Goal: Task Accomplishment & Management: Complete application form

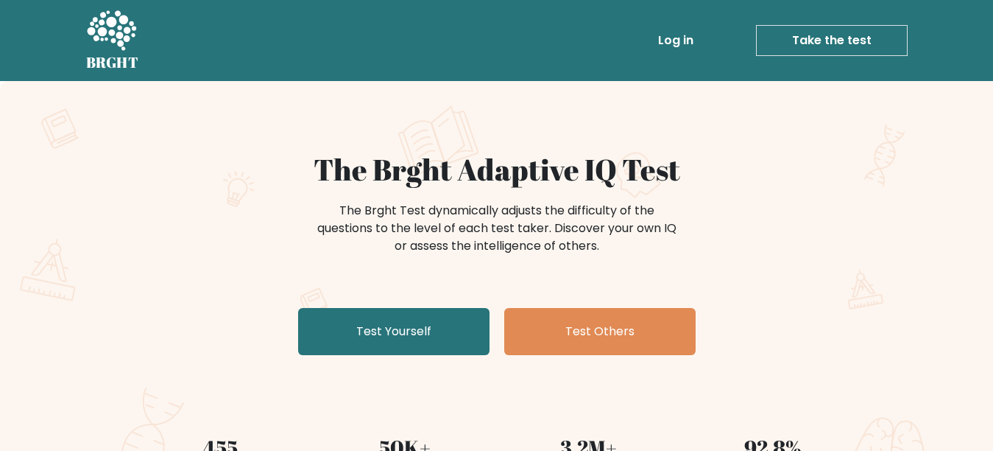
click at [854, 39] on link "Take the test" at bounding box center [832, 40] width 152 height 31
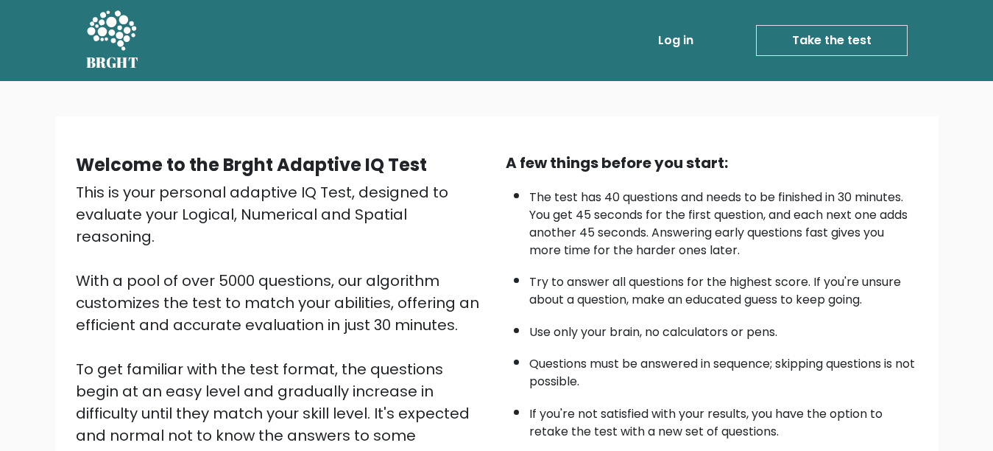
drag, startPoint x: 991, startPoint y: 52, endPoint x: 999, endPoint y: 67, distance: 17.1
click at [993, 67] on html "BRGHT BRGHT Log in Take the test Take the test Welcome to the Brght Adaptive IQ…" at bounding box center [496, 359] width 993 height 719
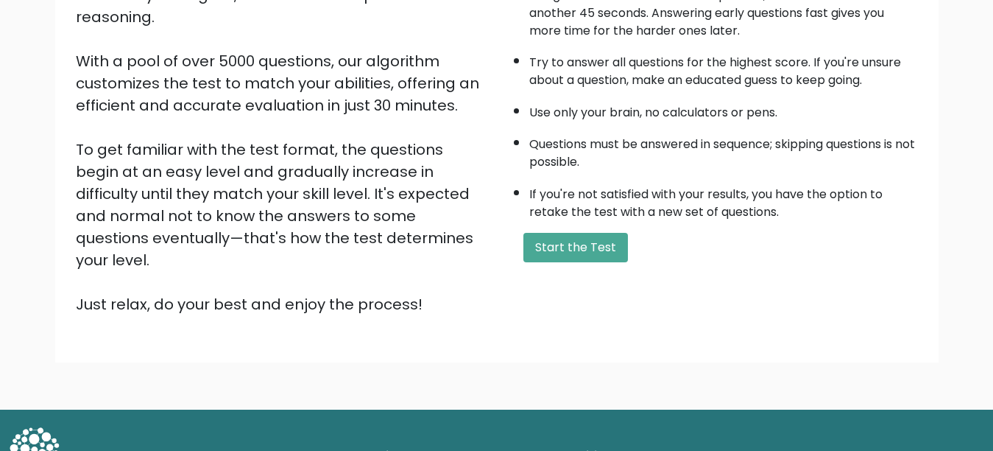
scroll to position [224, 0]
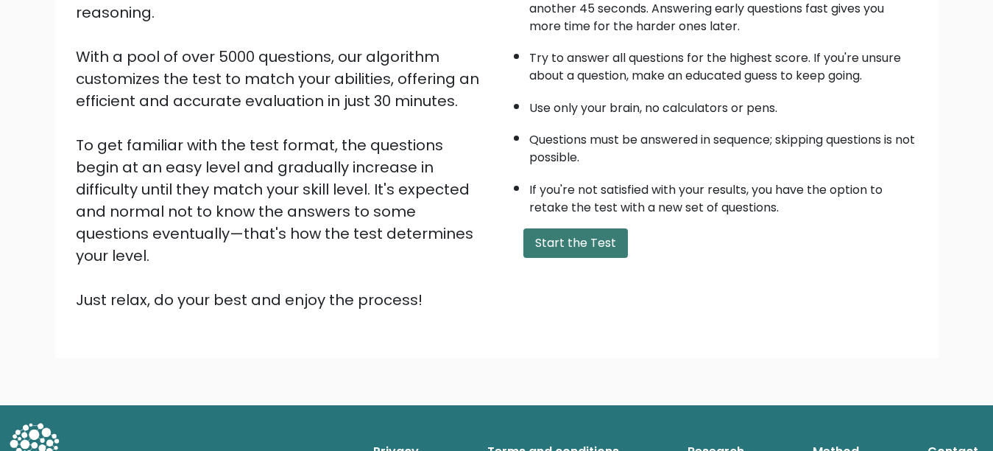
click at [550, 244] on button "Start the Test" at bounding box center [576, 242] width 105 height 29
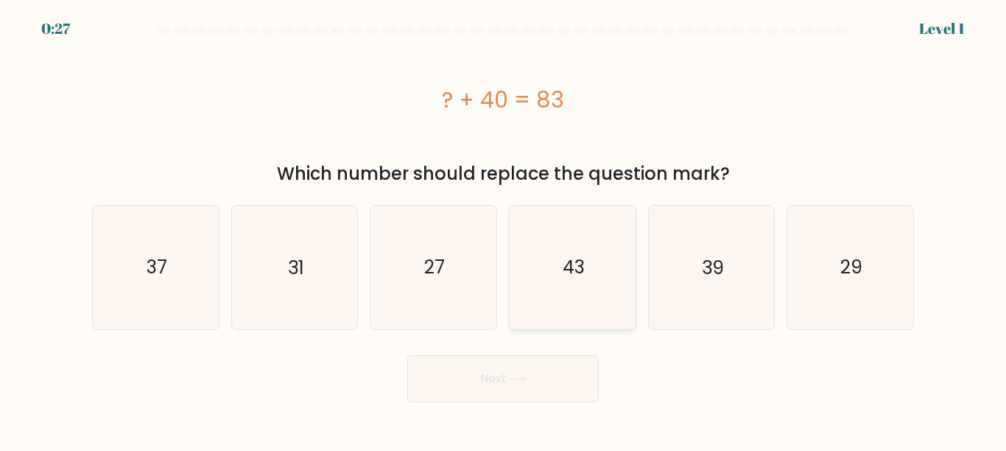
click at [563, 258] on text "43" at bounding box center [574, 267] width 22 height 26
click at [504, 229] on input "d. 43" at bounding box center [503, 227] width 1 height 4
radio input "true"
click at [499, 376] on button "Next" at bounding box center [502, 378] width 191 height 47
click at [507, 376] on button "Next" at bounding box center [502, 378] width 191 height 47
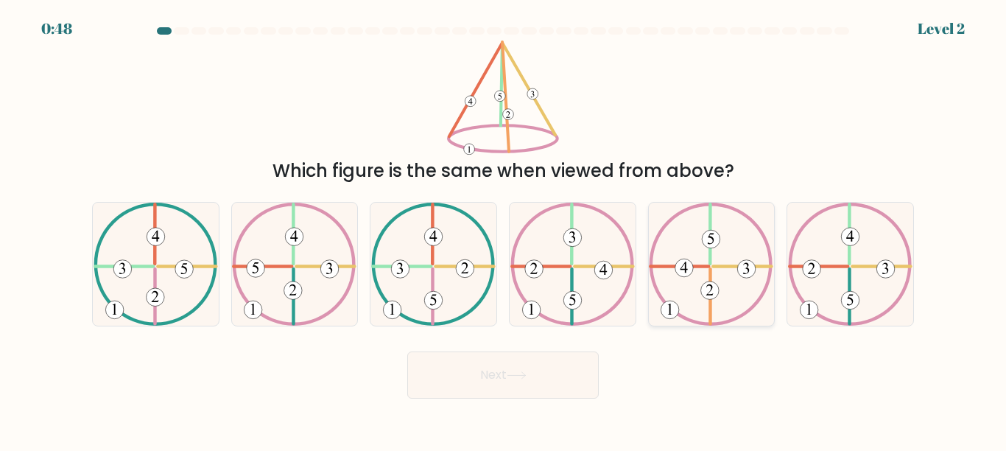
click at [702, 270] on icon at bounding box center [711, 264] width 124 height 123
click at [504, 229] on input "e." at bounding box center [503, 227] width 1 height 4
radio input "true"
click at [532, 380] on button "Next" at bounding box center [502, 374] width 191 height 47
click at [539, 370] on button "Next" at bounding box center [502, 374] width 191 height 47
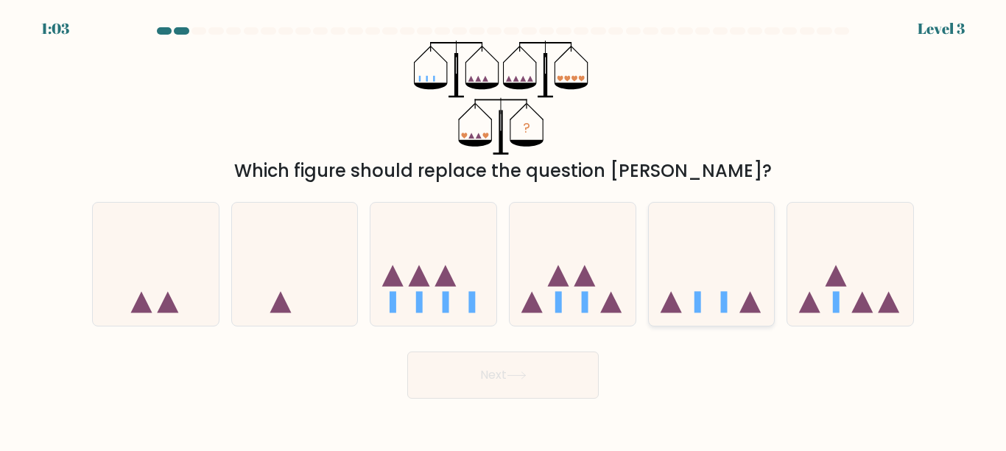
click at [740, 252] on icon at bounding box center [712, 264] width 126 height 104
click at [504, 229] on input "e." at bounding box center [503, 227] width 1 height 4
radio input "true"
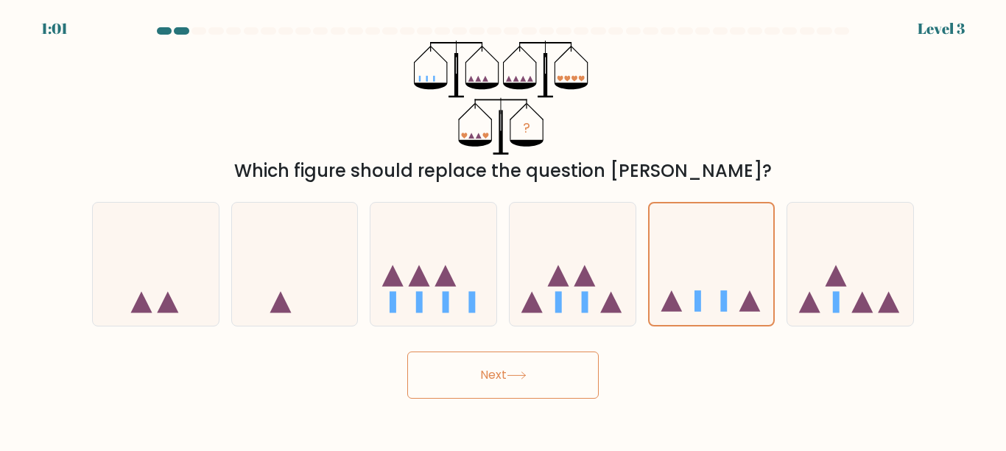
click at [560, 386] on button "Next" at bounding box center [502, 374] width 191 height 47
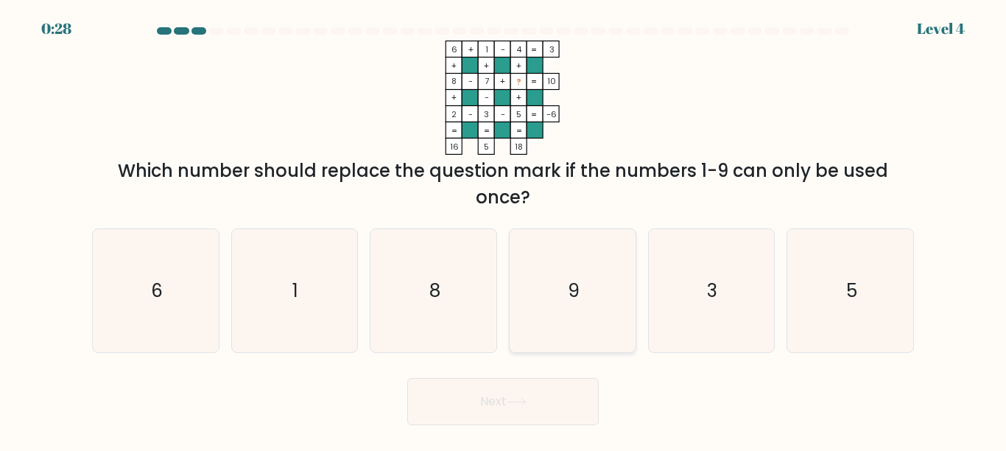
click at [566, 305] on icon "9" at bounding box center [572, 290] width 123 height 123
click at [504, 229] on input "d. 9" at bounding box center [503, 227] width 1 height 4
radio input "true"
click at [521, 398] on icon at bounding box center [517, 402] width 20 height 8
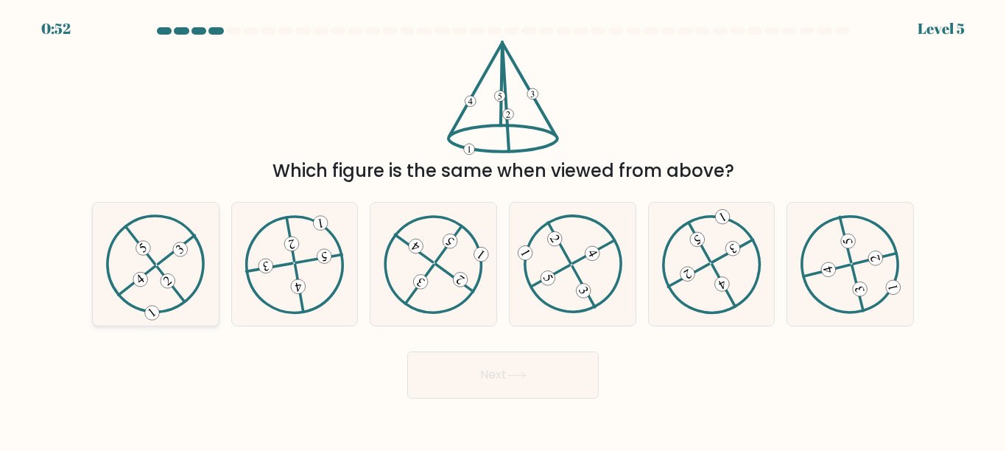
click at [180, 274] on icon at bounding box center [155, 263] width 99 height 99
click at [503, 229] on input "a." at bounding box center [503, 227] width 1 height 4
radio input "true"
click at [460, 381] on button "Next" at bounding box center [502, 374] width 191 height 47
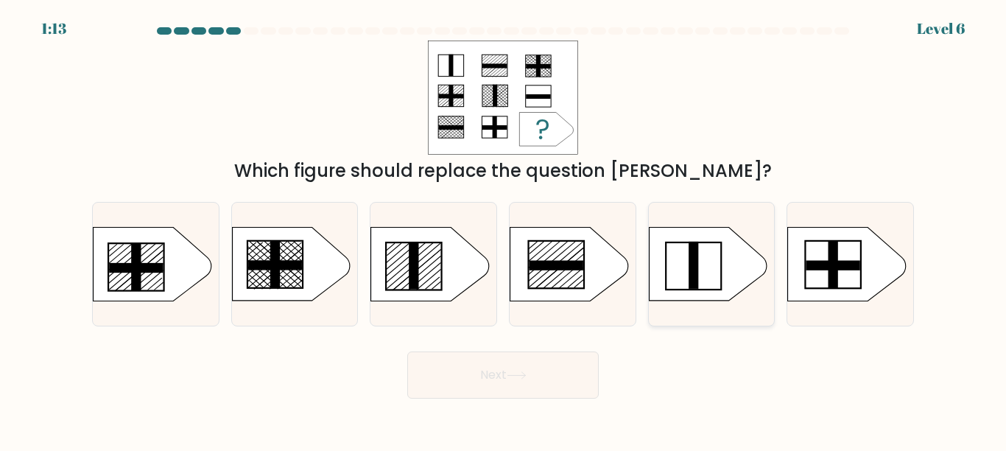
click at [701, 268] on icon at bounding box center [708, 264] width 118 height 74
click at [504, 229] on input "e." at bounding box center [503, 227] width 1 height 4
radio input "true"
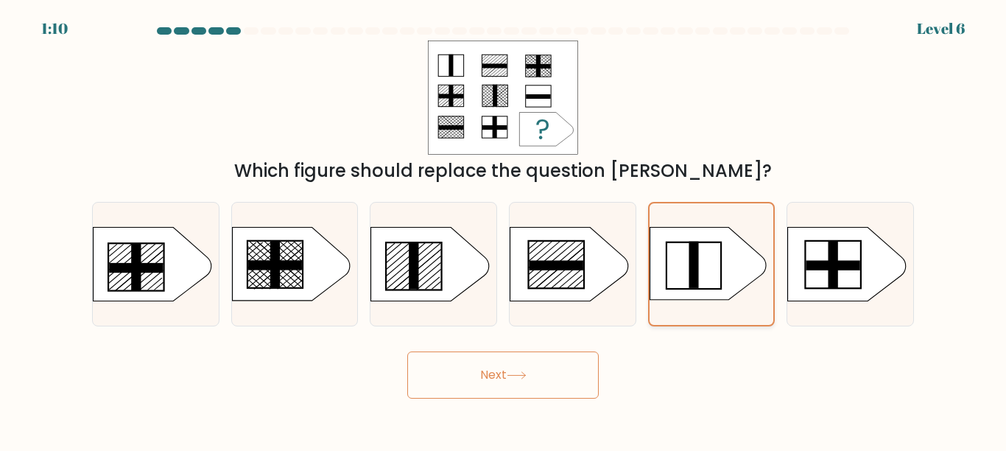
click at [686, 255] on icon at bounding box center [708, 264] width 116 height 73
click at [504, 229] on input "e." at bounding box center [503, 227] width 1 height 4
click at [492, 378] on button "Next" at bounding box center [502, 374] width 191 height 47
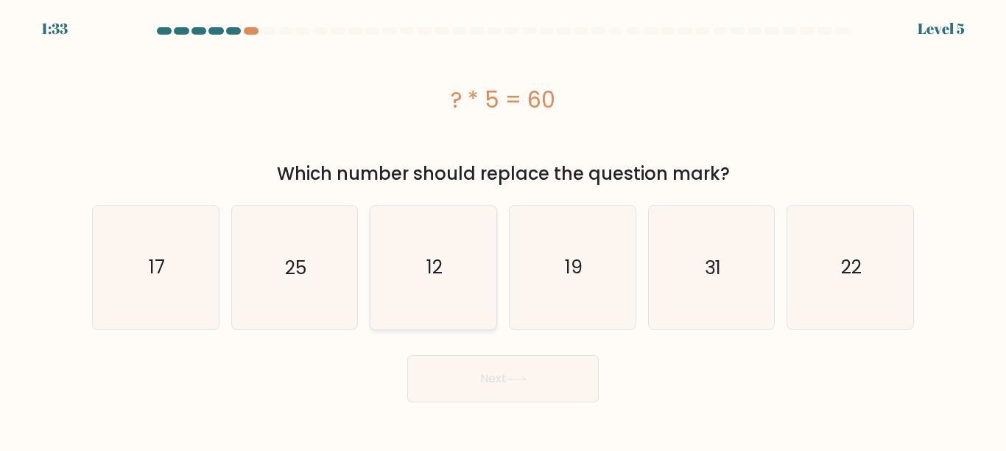
click at [464, 272] on icon "12" at bounding box center [433, 266] width 123 height 123
click at [503, 229] on input "c. 12" at bounding box center [503, 227] width 1 height 4
radio input "true"
click at [488, 387] on button "Next" at bounding box center [502, 378] width 191 height 47
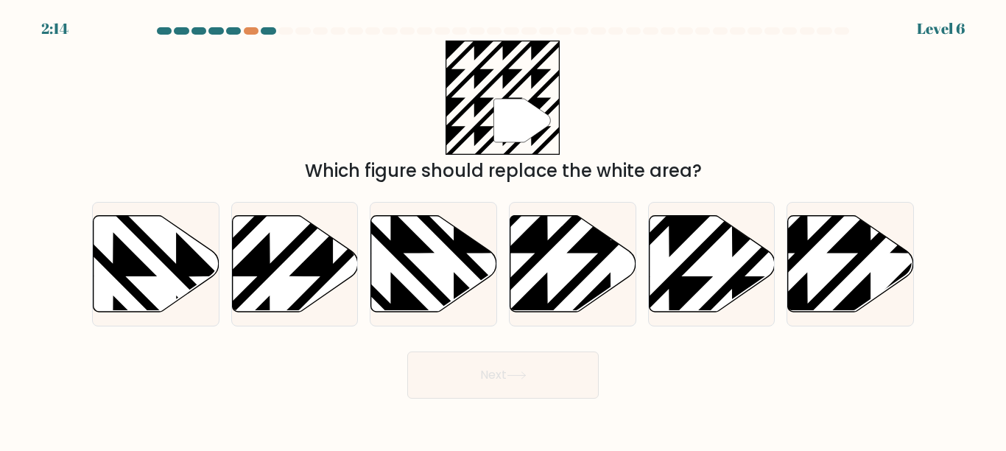
click at [500, 379] on button "Next" at bounding box center [502, 374] width 191 height 47
click at [717, 264] on icon at bounding box center [712, 263] width 126 height 96
click at [504, 229] on input "e." at bounding box center [503, 227] width 1 height 4
radio input "true"
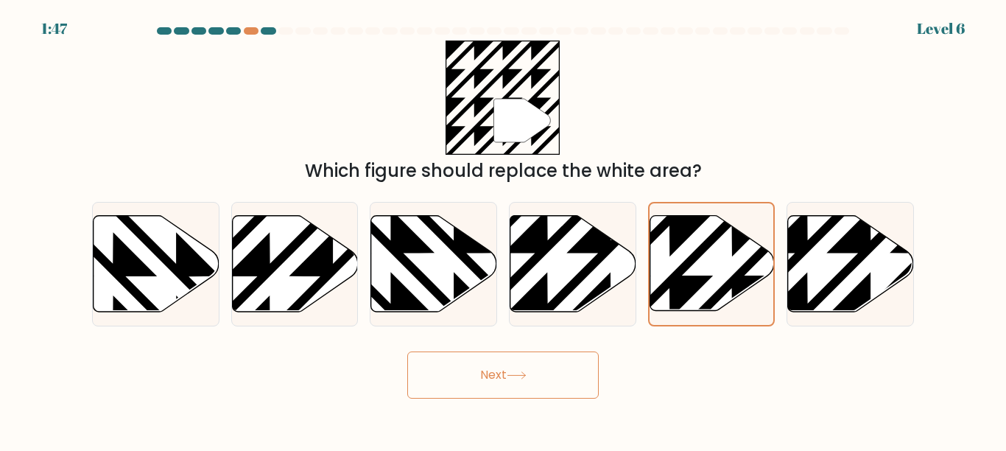
click at [518, 396] on button "Next" at bounding box center [502, 374] width 191 height 47
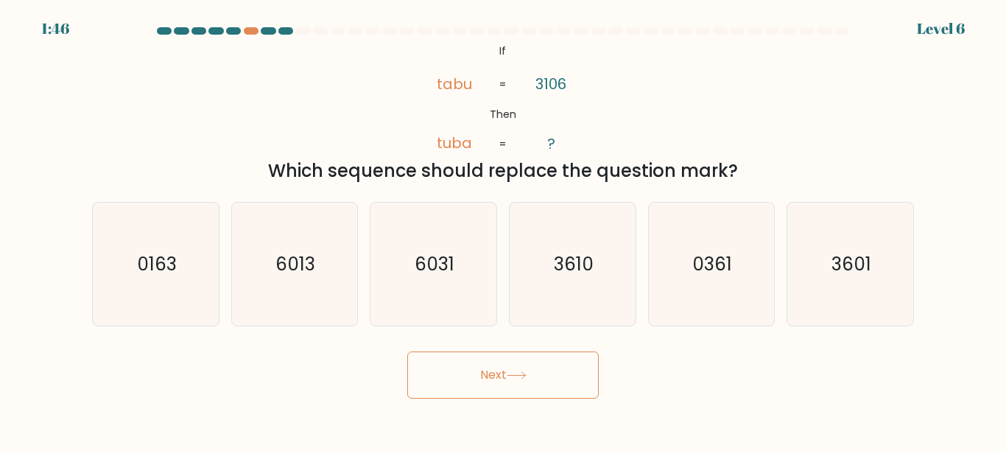
click at [526, 371] on icon at bounding box center [517, 375] width 20 height 8
click at [596, 252] on icon "3610" at bounding box center [572, 264] width 123 height 123
click at [504, 229] on input "d. 3610" at bounding box center [503, 227] width 1 height 4
radio input "true"
click at [516, 365] on button "Next" at bounding box center [502, 374] width 191 height 47
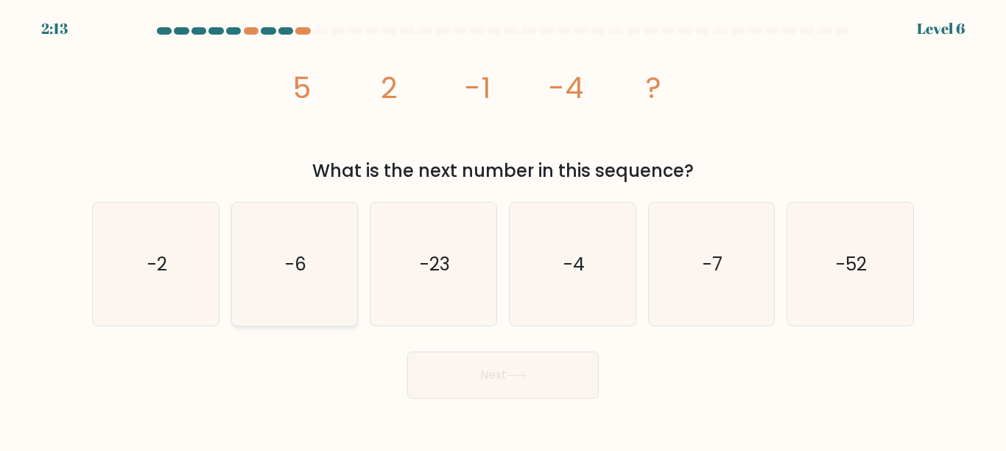
click at [300, 289] on icon "-6" at bounding box center [294, 264] width 123 height 123
click at [503, 229] on input "b. -6" at bounding box center [503, 227] width 1 height 4
radio input "true"
click at [522, 380] on button "Next" at bounding box center [502, 374] width 191 height 47
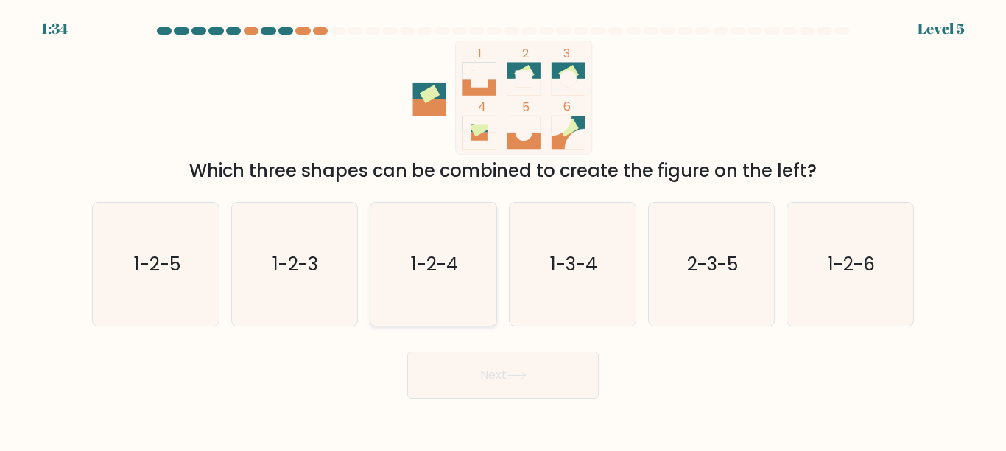
click at [446, 241] on icon "1-2-4" at bounding box center [433, 264] width 123 height 123
click at [503, 229] on input "c. 1-2-4" at bounding box center [503, 227] width 1 height 4
radio input "true"
click at [474, 367] on button "Next" at bounding box center [502, 374] width 191 height 47
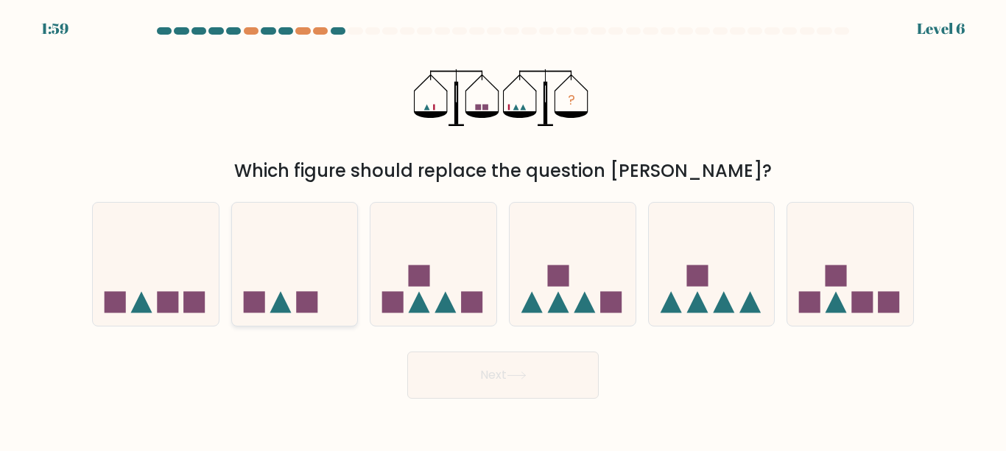
click at [303, 286] on icon at bounding box center [295, 264] width 126 height 104
click at [503, 229] on input "b." at bounding box center [503, 227] width 1 height 4
radio input "true"
click at [468, 351] on div "Next" at bounding box center [503, 371] width 840 height 54
click at [498, 377] on button "Next" at bounding box center [502, 374] width 191 height 47
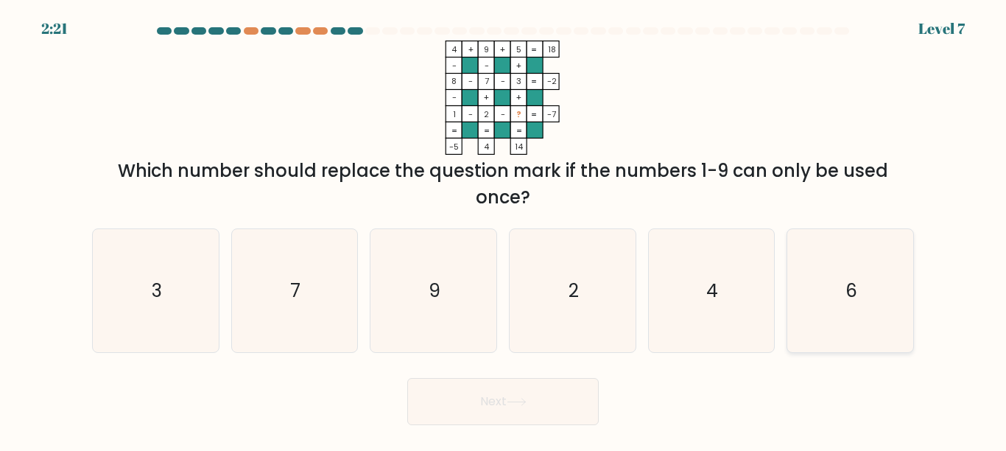
click at [844, 271] on icon "6" at bounding box center [850, 290] width 123 height 123
click at [504, 229] on input "f. 6" at bounding box center [503, 227] width 1 height 4
radio input "true"
click at [498, 400] on button "Next" at bounding box center [502, 401] width 191 height 47
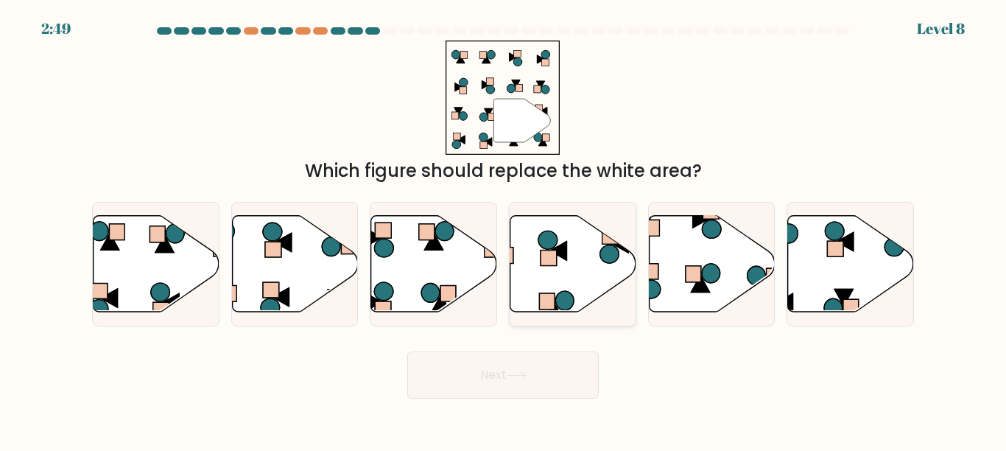
click at [524, 257] on icon at bounding box center [573, 263] width 126 height 96
click at [504, 229] on input "d." at bounding box center [503, 227] width 1 height 4
radio input "true"
click at [496, 370] on button "Next" at bounding box center [502, 374] width 191 height 47
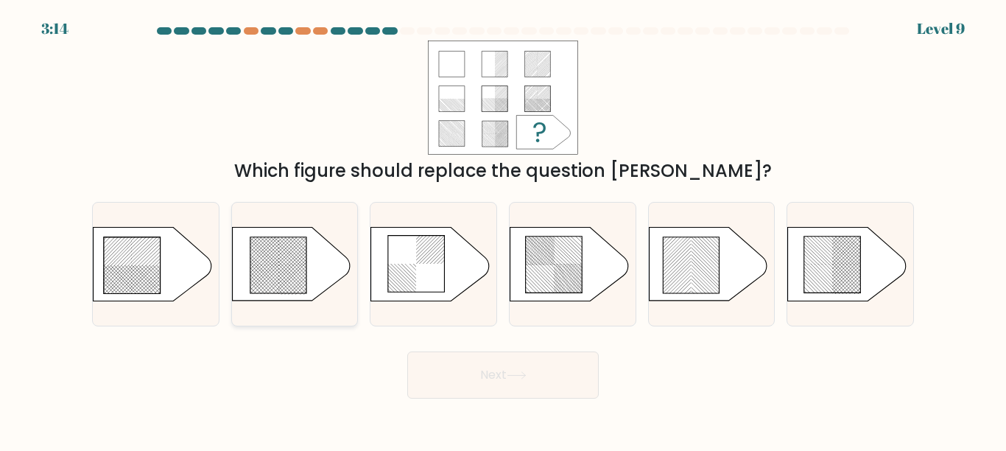
click at [282, 250] on rect at bounding box center [272, 240] width 496 height 510
click at [503, 229] on input "b." at bounding box center [503, 227] width 1 height 4
radio input "true"
click at [444, 362] on button "Next" at bounding box center [502, 374] width 191 height 47
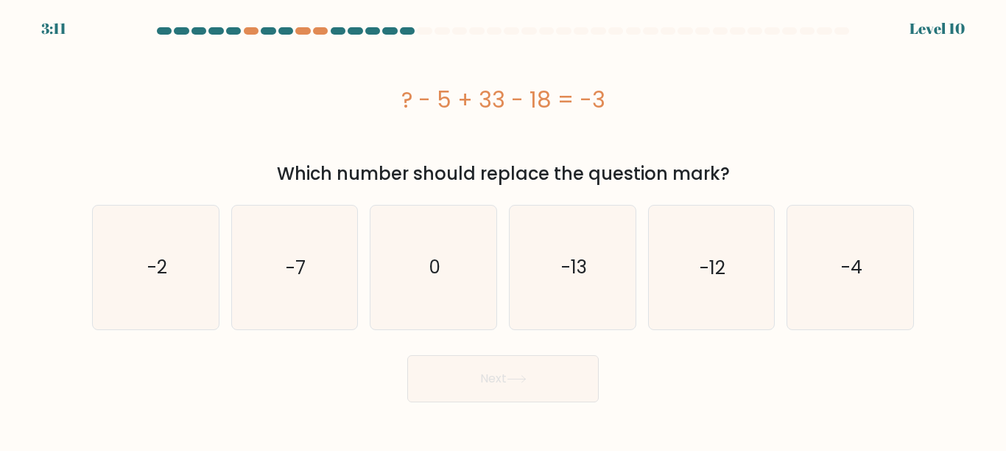
click at [486, 379] on button "Next" at bounding box center [502, 378] width 191 height 47
click at [282, 261] on icon "-7" at bounding box center [294, 266] width 123 height 123
click at [503, 229] on input "b. -7" at bounding box center [503, 227] width 1 height 4
radio input "true"
click at [486, 380] on button "Next" at bounding box center [502, 378] width 191 height 47
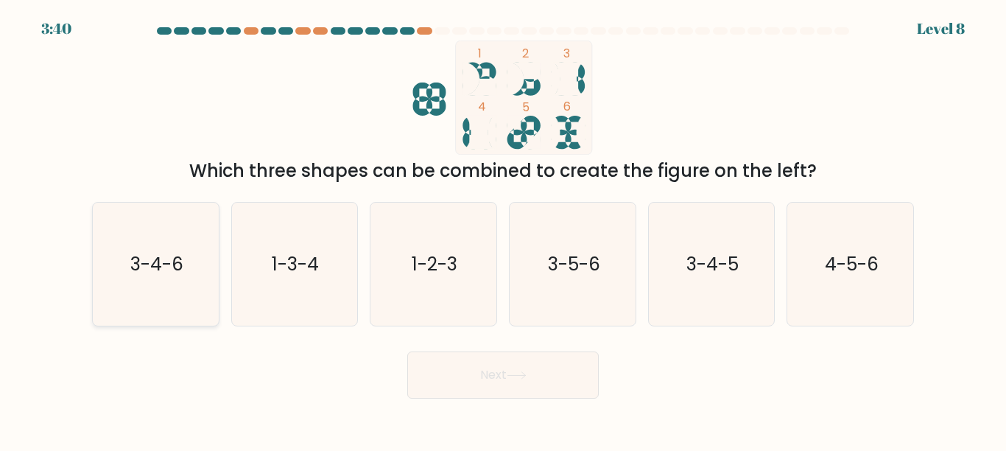
click at [134, 271] on text "3-4-6" at bounding box center [156, 264] width 53 height 26
click at [503, 229] on input "a. 3-4-6" at bounding box center [503, 227] width 1 height 4
radio input "true"
click at [490, 375] on button "Next" at bounding box center [502, 374] width 191 height 47
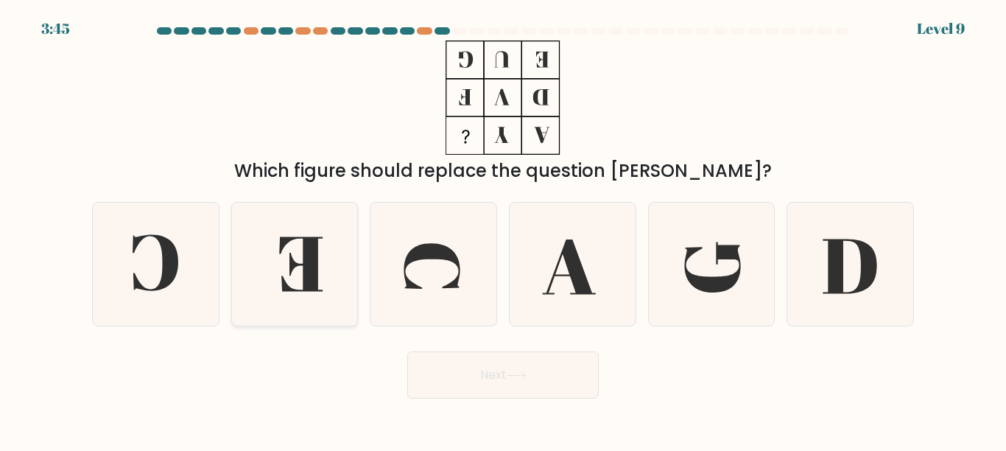
click at [302, 269] on icon at bounding box center [294, 264] width 123 height 123
click at [503, 229] on input "b." at bounding box center [503, 227] width 1 height 4
radio input "true"
click at [489, 376] on button "Next" at bounding box center [502, 374] width 191 height 47
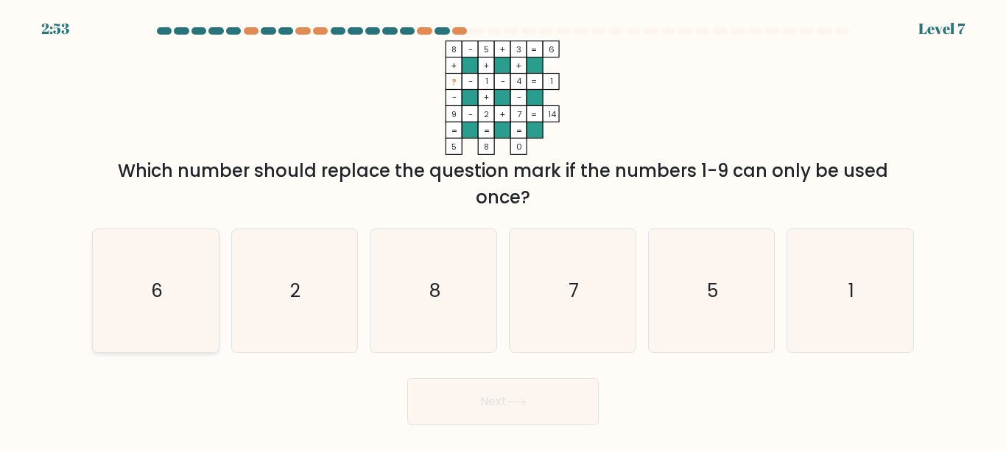
click at [194, 288] on icon "6" at bounding box center [155, 290] width 123 height 123
click at [503, 229] on input "a. 6" at bounding box center [503, 227] width 1 height 4
radio input "true"
click at [499, 394] on button "Next" at bounding box center [502, 401] width 191 height 47
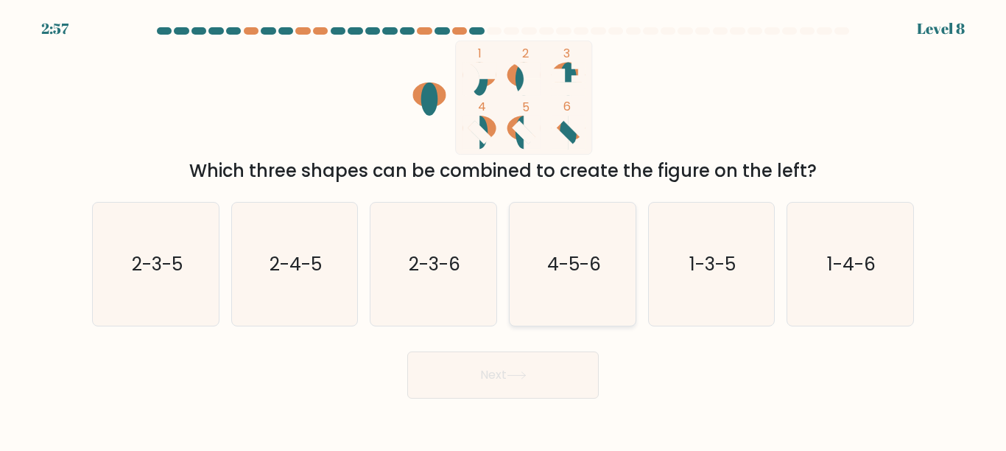
click at [571, 286] on icon "4-5-6" at bounding box center [572, 264] width 123 height 123
click at [504, 229] on input "d. 4-5-6" at bounding box center [503, 227] width 1 height 4
radio input "true"
click at [502, 377] on button "Next" at bounding box center [502, 374] width 191 height 47
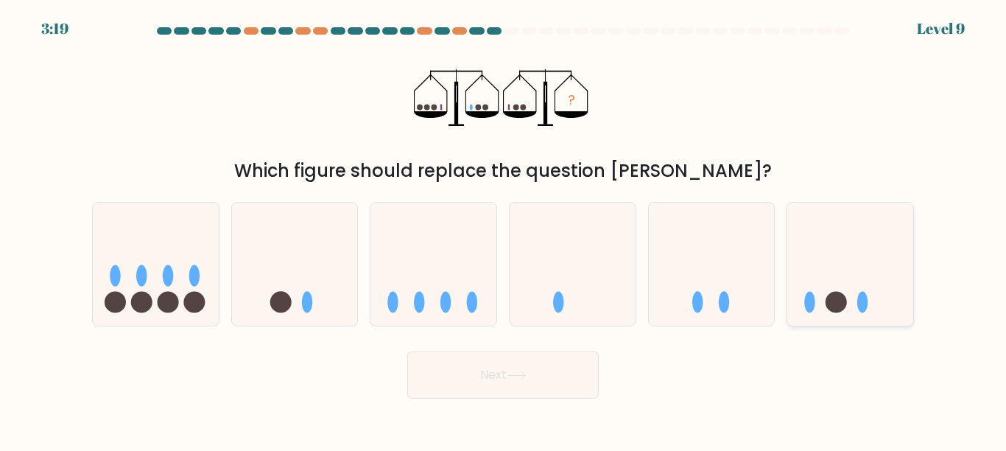
click at [824, 287] on icon at bounding box center [850, 264] width 126 height 104
click at [504, 229] on input "f." at bounding box center [503, 227] width 1 height 4
radio input "true"
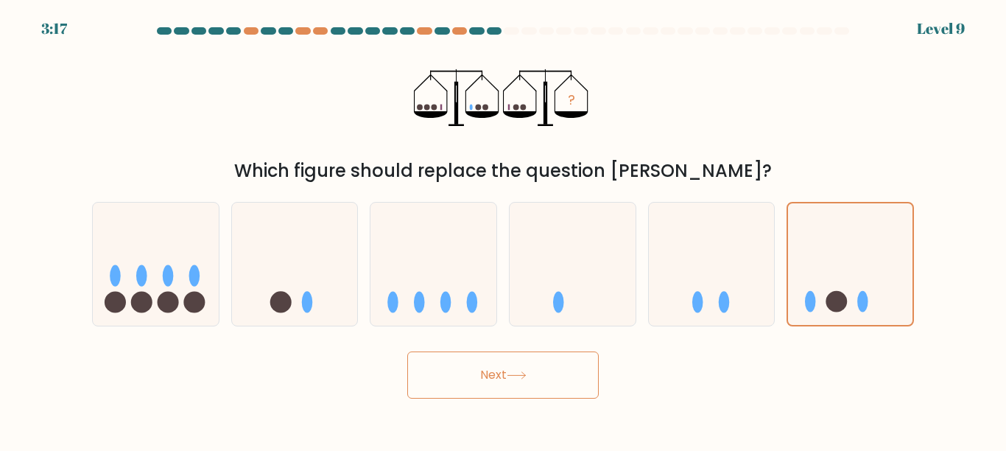
click at [535, 368] on button "Next" at bounding box center [502, 374] width 191 height 47
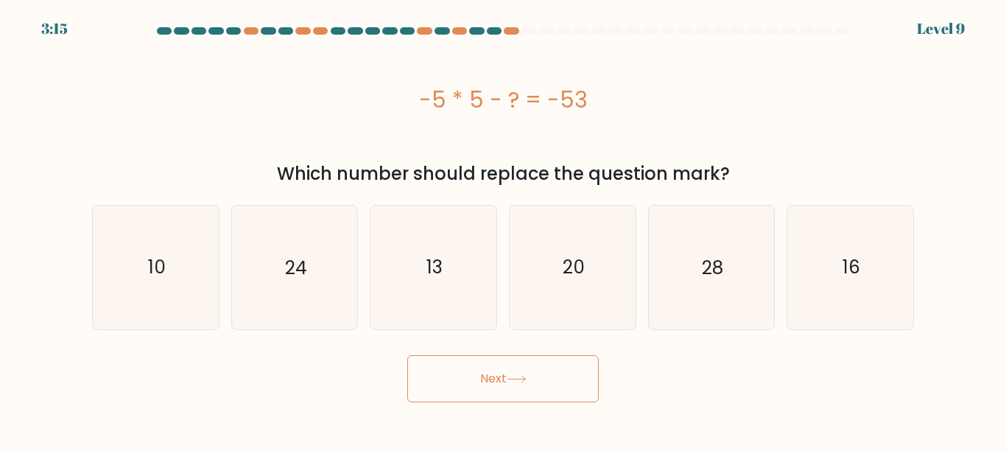
click at [511, 377] on icon at bounding box center [517, 379] width 20 height 8
click at [534, 264] on icon "20" at bounding box center [572, 266] width 123 height 123
click at [504, 229] on input "d. 20" at bounding box center [503, 227] width 1 height 4
radio input "true"
click at [492, 376] on button "Next" at bounding box center [502, 378] width 191 height 47
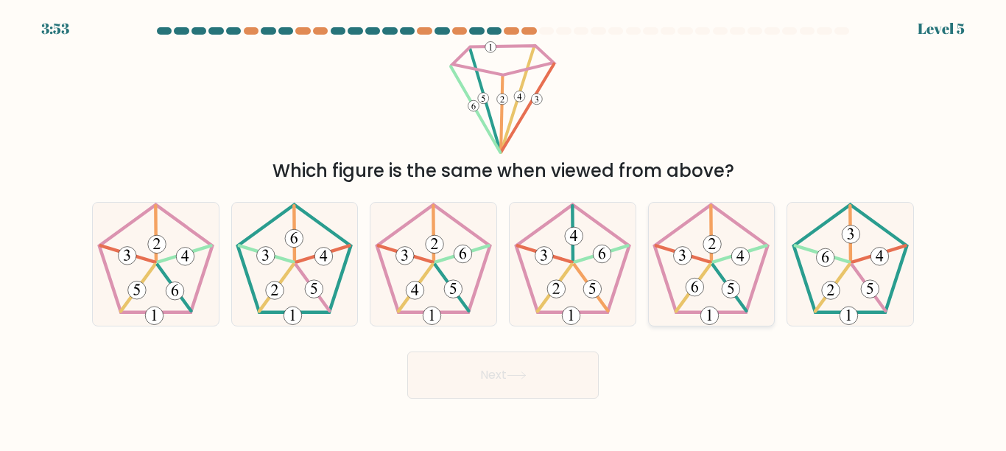
click at [708, 263] on icon at bounding box center [711, 264] width 123 height 123
click at [504, 229] on input "e." at bounding box center [503, 227] width 1 height 4
radio input "true"
click at [484, 367] on button "Next" at bounding box center [502, 374] width 191 height 47
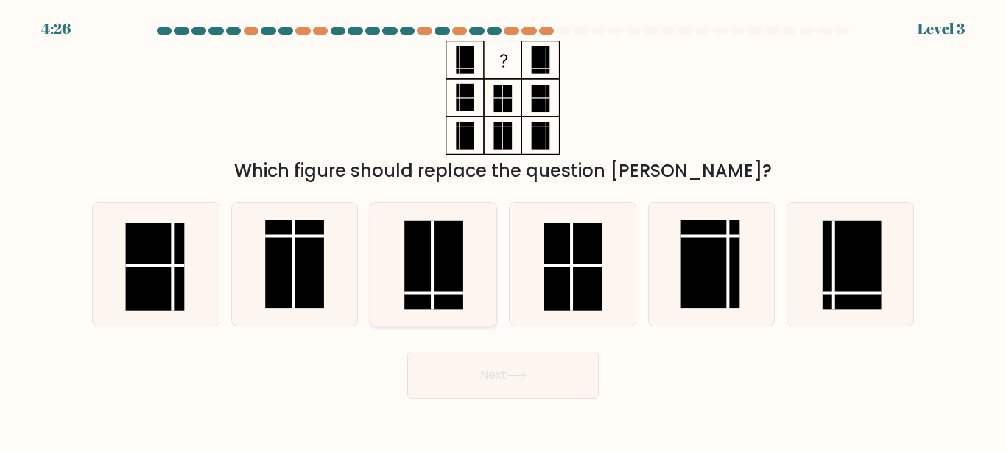
click at [429, 277] on rect at bounding box center [433, 264] width 59 height 88
click at [503, 229] on input "c." at bounding box center [503, 227] width 1 height 4
radio input "true"
click at [494, 373] on button "Next" at bounding box center [502, 374] width 191 height 47
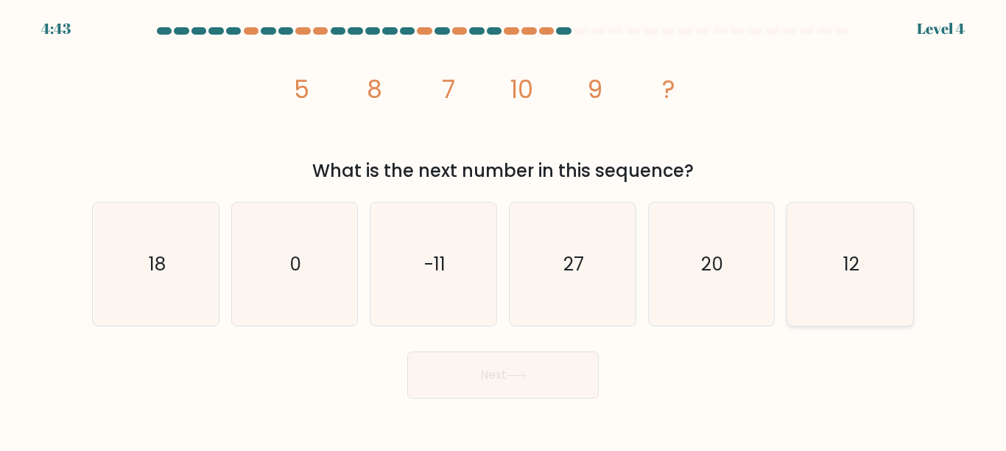
click at [843, 251] on text "12" at bounding box center [851, 264] width 16 height 26
click at [504, 229] on input "f. 12" at bounding box center [503, 227] width 1 height 4
radio input "true"
click at [506, 376] on button "Next" at bounding box center [502, 374] width 191 height 47
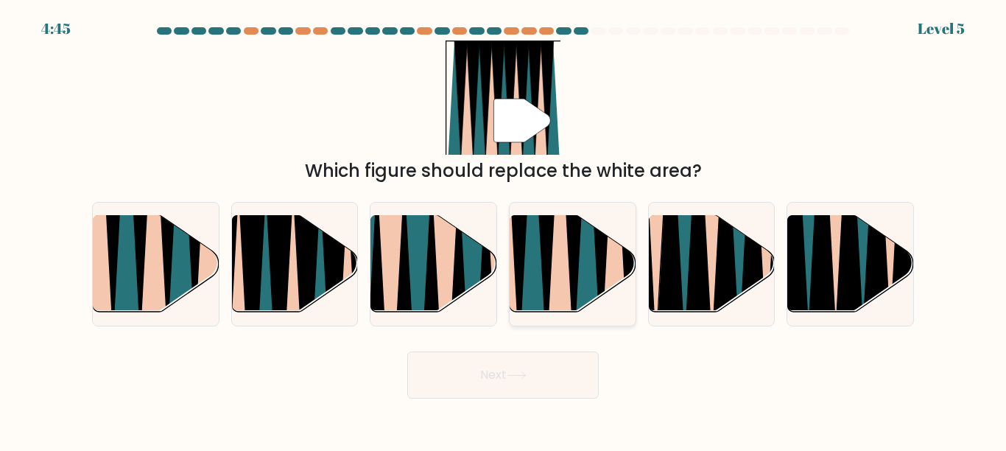
click at [537, 233] on icon at bounding box center [531, 213] width 27 height 251
click at [504, 229] on input "d." at bounding box center [503, 227] width 1 height 4
radio input "true"
click at [499, 361] on button "Next" at bounding box center [502, 374] width 191 height 47
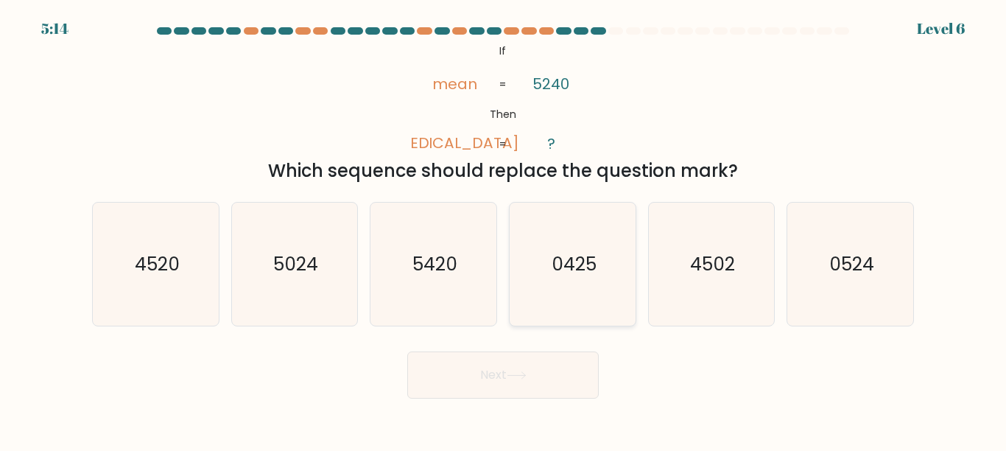
click at [549, 290] on icon "0425" at bounding box center [572, 264] width 123 height 123
click at [504, 229] on input "d. 0425" at bounding box center [503, 227] width 1 height 4
radio input "true"
click at [493, 379] on button "Next" at bounding box center [502, 374] width 191 height 47
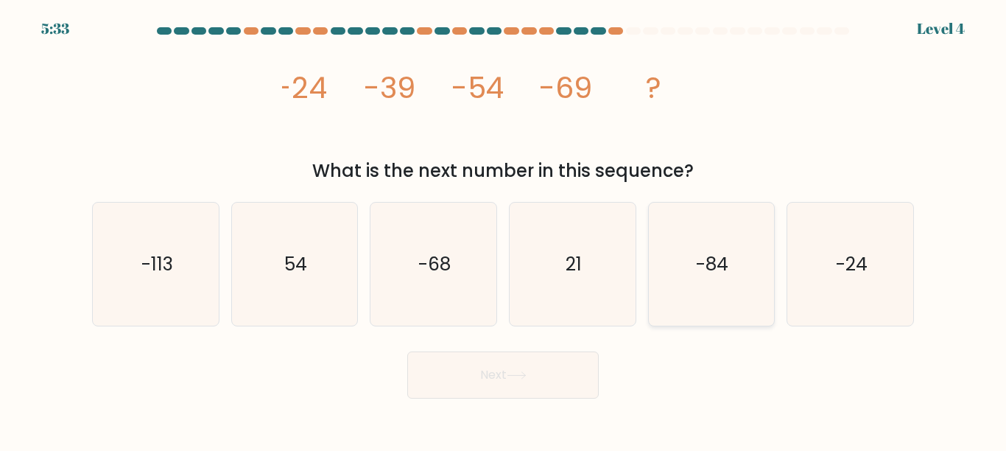
click at [713, 252] on text "-84" at bounding box center [713, 264] width 32 height 26
click at [504, 229] on input "e. -84" at bounding box center [503, 227] width 1 height 4
radio input "true"
click at [501, 378] on button "Next" at bounding box center [502, 374] width 191 height 47
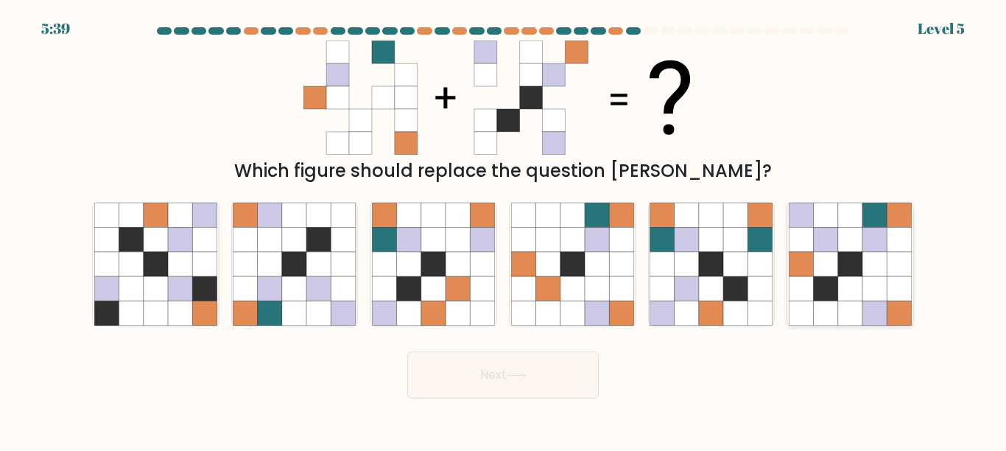
click at [873, 249] on icon at bounding box center [874, 239] width 24 height 24
click at [504, 229] on input "f." at bounding box center [503, 227] width 1 height 4
radio input "true"
click at [557, 378] on button "Next" at bounding box center [502, 374] width 191 height 47
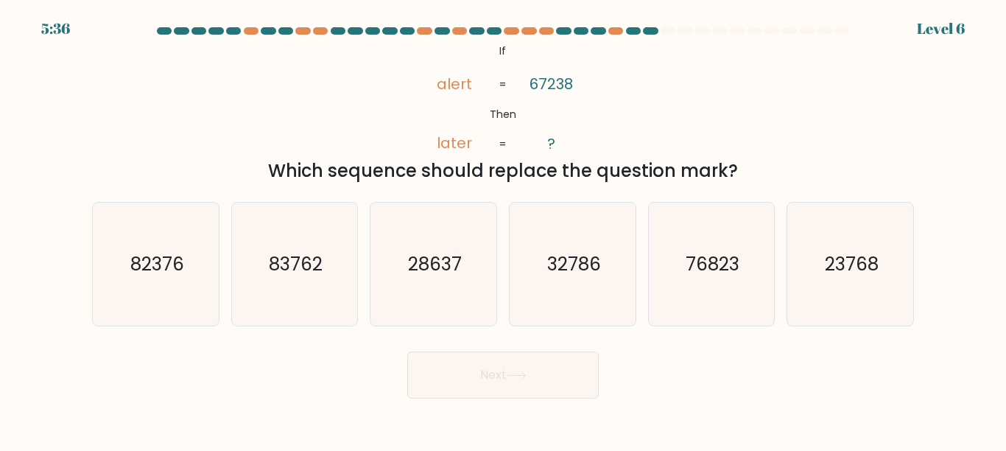
click at [505, 371] on button "Next" at bounding box center [502, 374] width 191 height 47
click at [412, 271] on text "28637" at bounding box center [435, 264] width 54 height 26
click at [503, 229] on input "c. 28637" at bounding box center [503, 227] width 1 height 4
radio input "true"
click at [497, 376] on button "Next" at bounding box center [502, 374] width 191 height 47
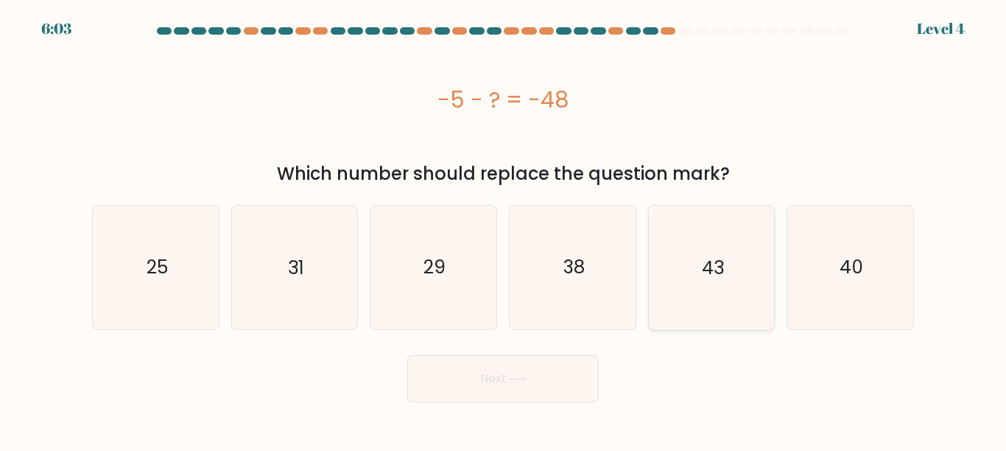
click at [711, 250] on icon "43" at bounding box center [711, 266] width 123 height 123
click at [504, 229] on input "e. 43" at bounding box center [503, 227] width 1 height 4
radio input "true"
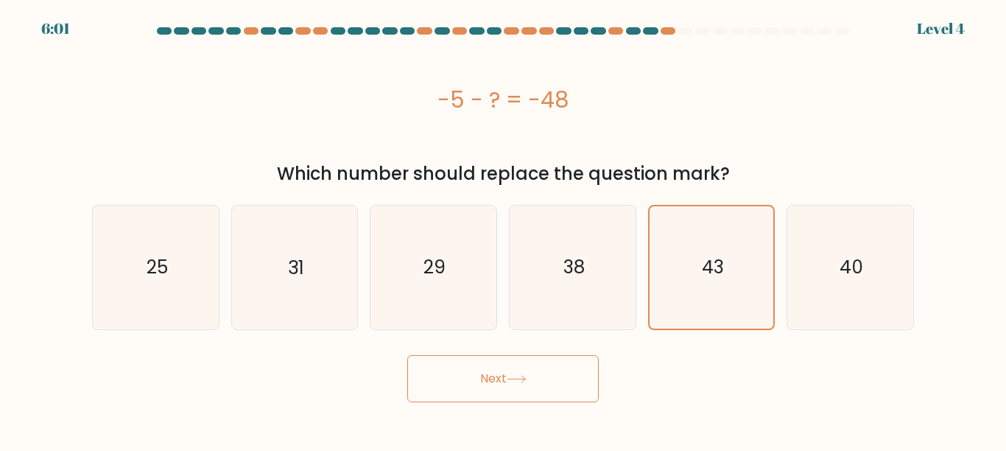
click at [515, 369] on button "Next" at bounding box center [502, 378] width 191 height 47
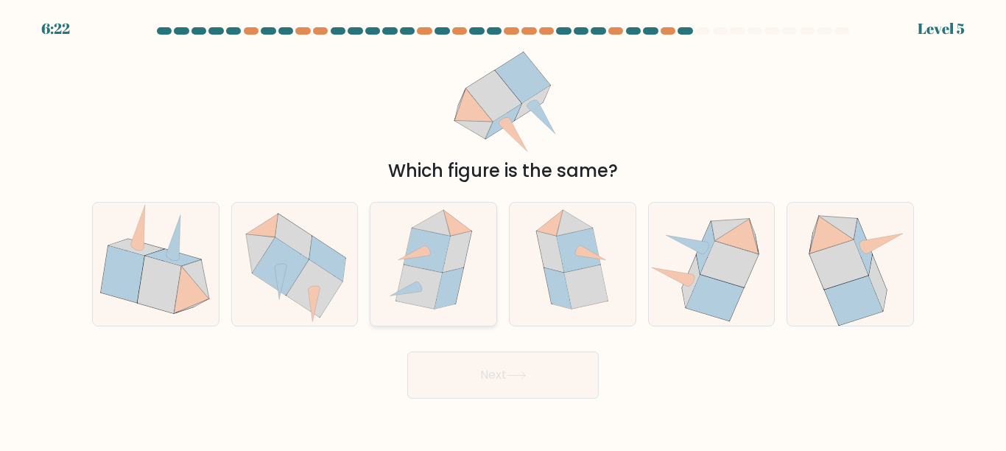
click at [427, 289] on icon at bounding box center [418, 286] width 46 height 44
click at [503, 229] on input "c." at bounding box center [503, 227] width 1 height 4
radio input "true"
click at [497, 367] on button "Next" at bounding box center [502, 374] width 191 height 47
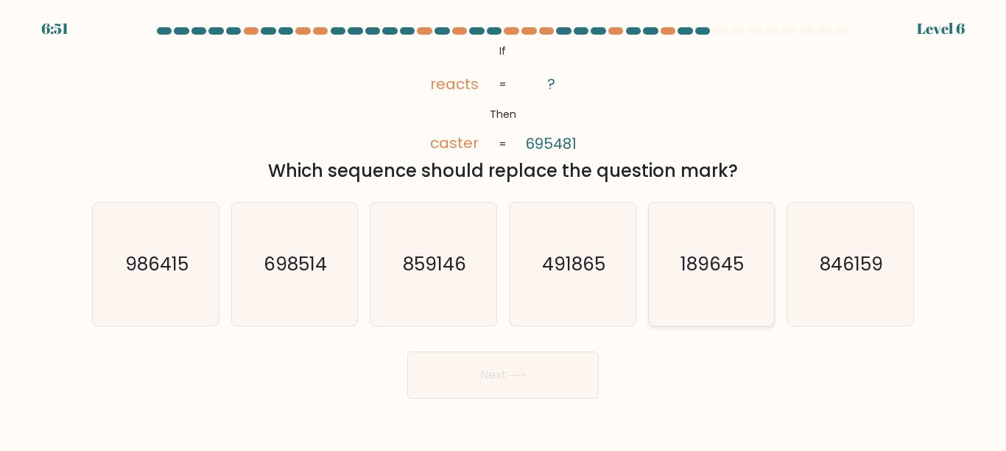
click at [697, 249] on icon "189645" at bounding box center [711, 264] width 123 height 123
click at [504, 229] on input "e. 189645" at bounding box center [503, 227] width 1 height 4
radio input "true"
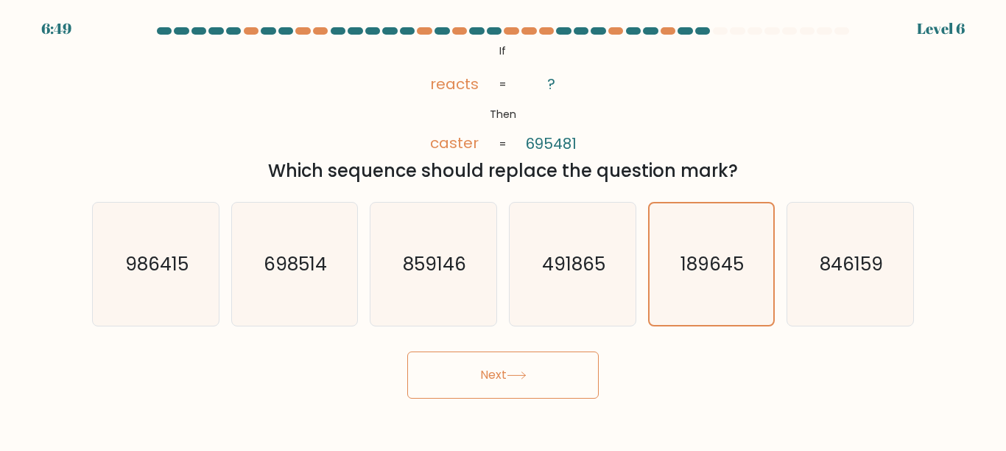
click at [502, 376] on button "Next" at bounding box center [502, 374] width 191 height 47
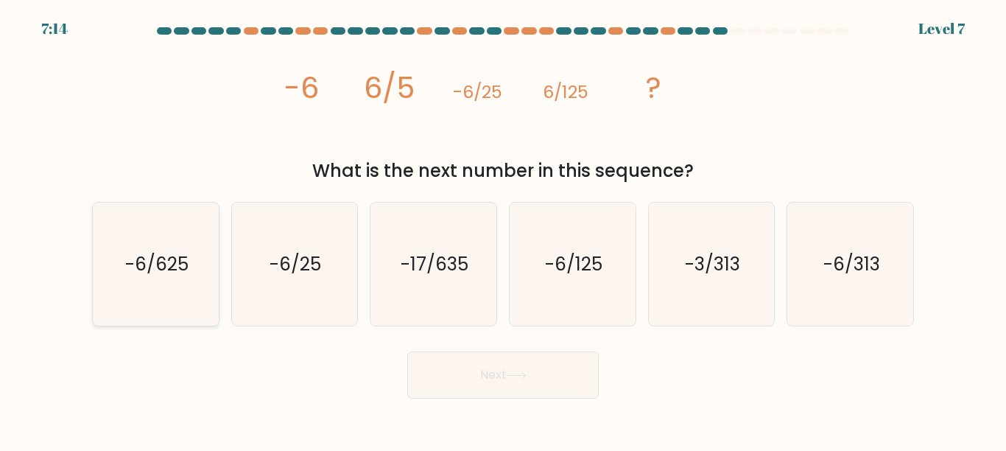
click at [175, 265] on text "-6/625" at bounding box center [156, 264] width 63 height 26
click at [503, 229] on input "a. -6/625" at bounding box center [503, 227] width 1 height 4
radio input "true"
click at [515, 389] on button "Next" at bounding box center [502, 374] width 191 height 47
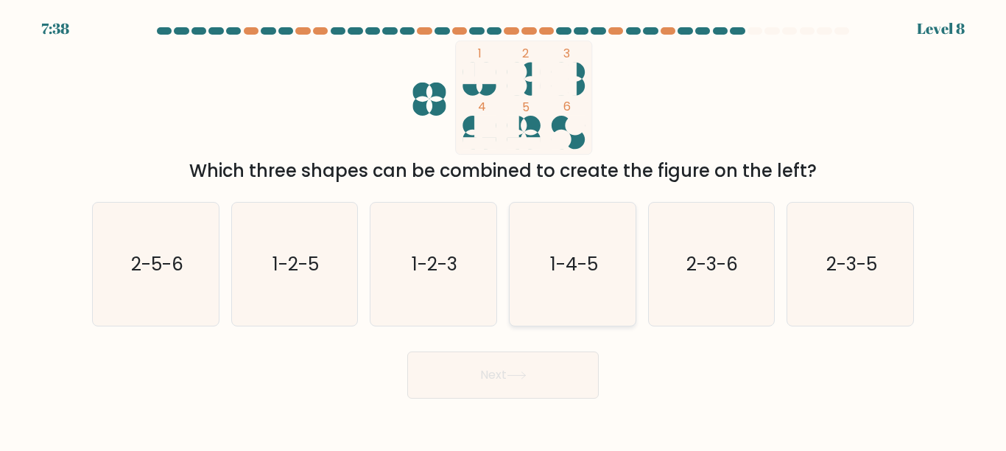
click at [582, 294] on icon "1-4-5" at bounding box center [572, 264] width 123 height 123
click at [504, 229] on input "d. 1-4-5" at bounding box center [503, 227] width 1 height 4
radio input "true"
click at [528, 366] on button "Next" at bounding box center [502, 374] width 191 height 47
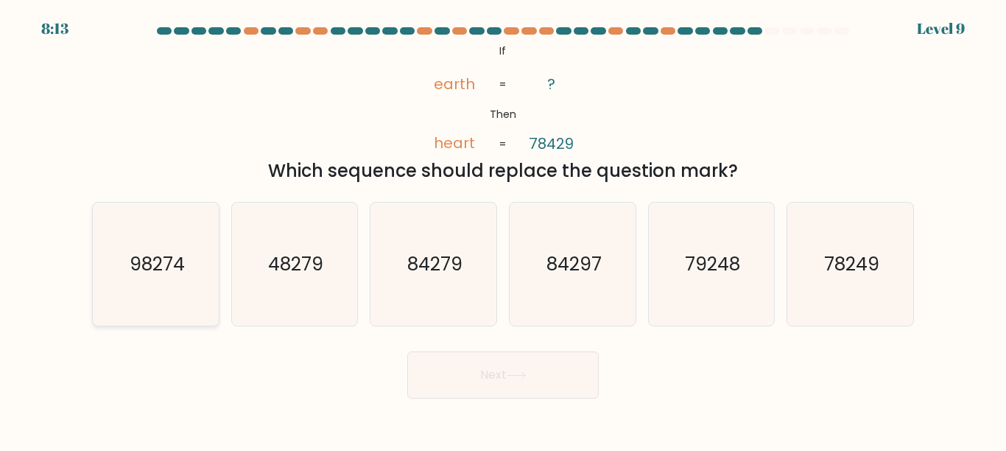
click at [176, 272] on text "98274" at bounding box center [156, 264] width 55 height 26
click at [503, 229] on input "a. 98274" at bounding box center [503, 227] width 1 height 4
radio input "true"
click at [474, 362] on button "Next" at bounding box center [502, 374] width 191 height 47
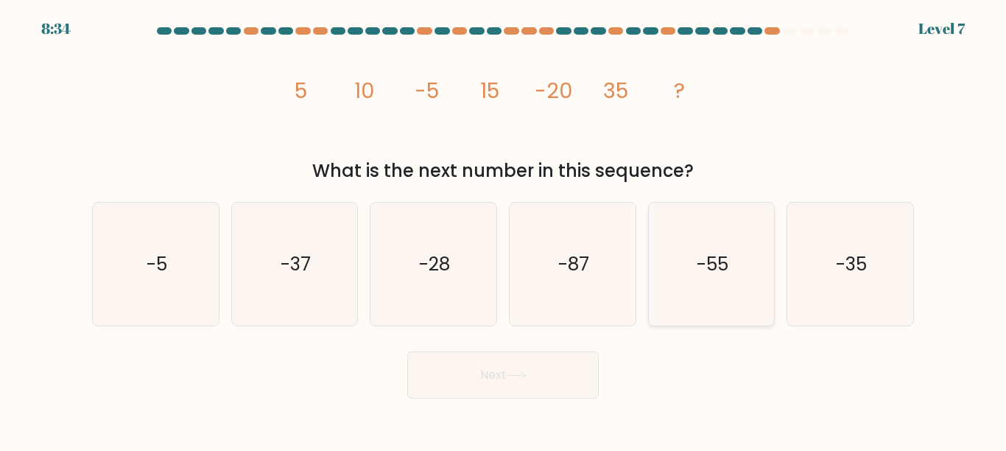
click at [697, 271] on text "-55" at bounding box center [713, 264] width 32 height 26
click at [504, 229] on input "e. -55" at bounding box center [503, 227] width 1 height 4
radio input "true"
click at [524, 370] on button "Next" at bounding box center [502, 374] width 191 height 47
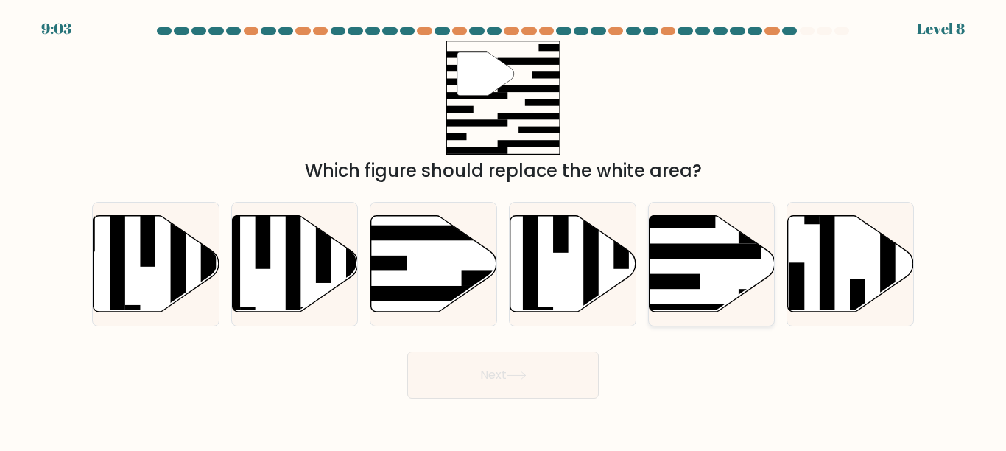
click at [680, 265] on icon at bounding box center [712, 263] width 126 height 96
click at [504, 229] on input "e." at bounding box center [503, 227] width 1 height 4
radio input "true"
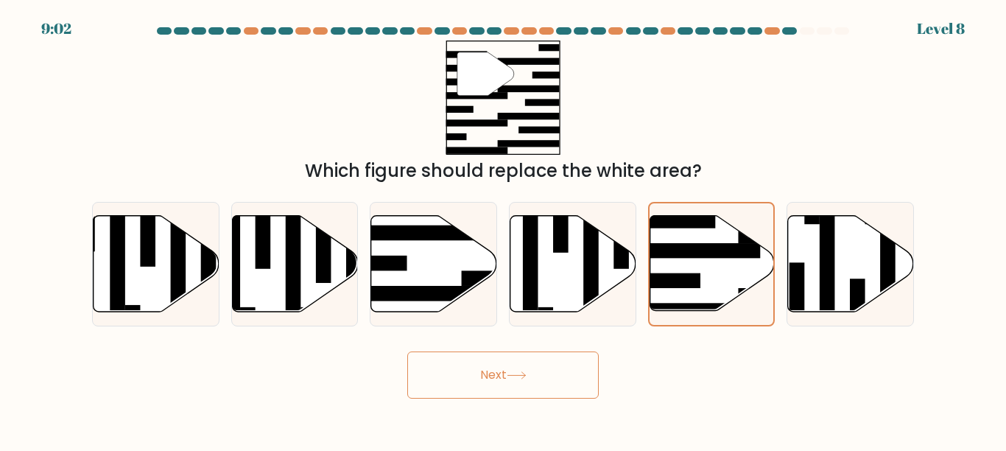
click at [488, 377] on button "Next" at bounding box center [502, 374] width 191 height 47
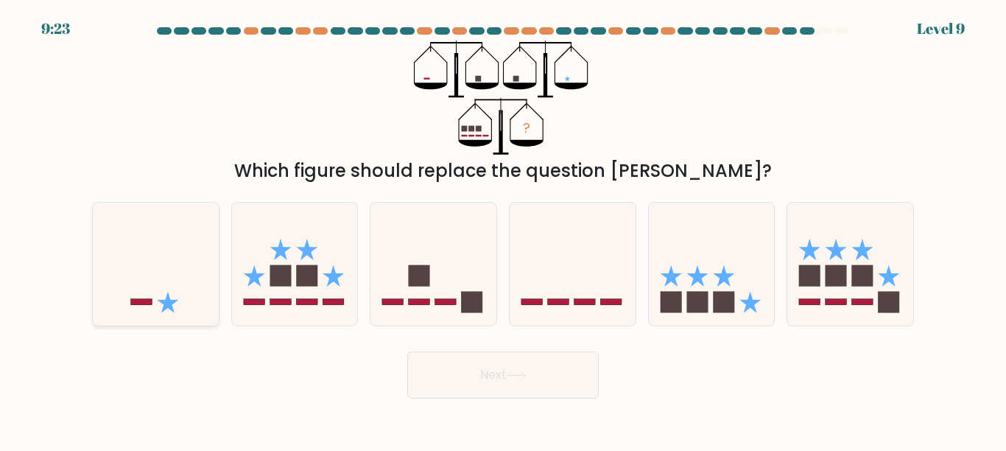
click at [156, 263] on icon at bounding box center [156, 264] width 126 height 104
click at [503, 229] on input "a." at bounding box center [503, 227] width 1 height 4
radio input "true"
click at [479, 376] on button "Next" at bounding box center [502, 374] width 191 height 47
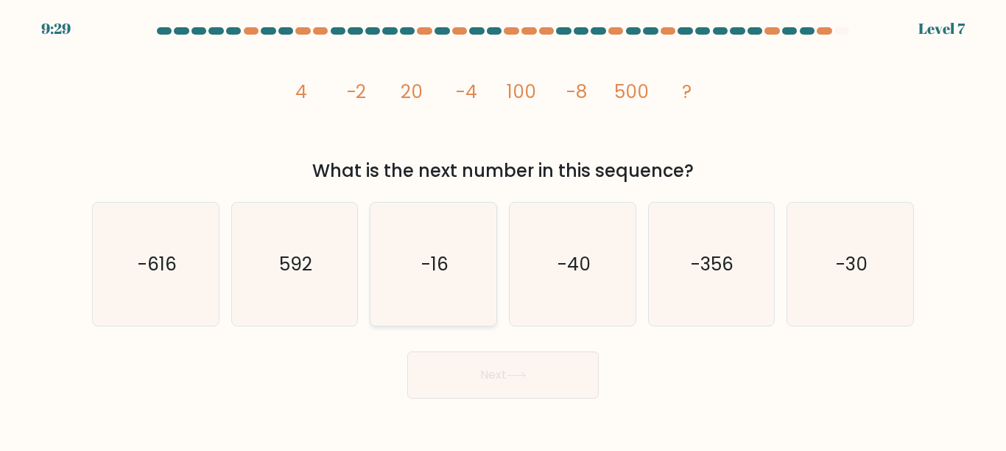
click at [422, 289] on icon "-16" at bounding box center [433, 264] width 123 height 123
click at [503, 229] on input "c. -16" at bounding box center [503, 227] width 1 height 4
radio input "true"
click at [471, 372] on button "Next" at bounding box center [502, 374] width 191 height 47
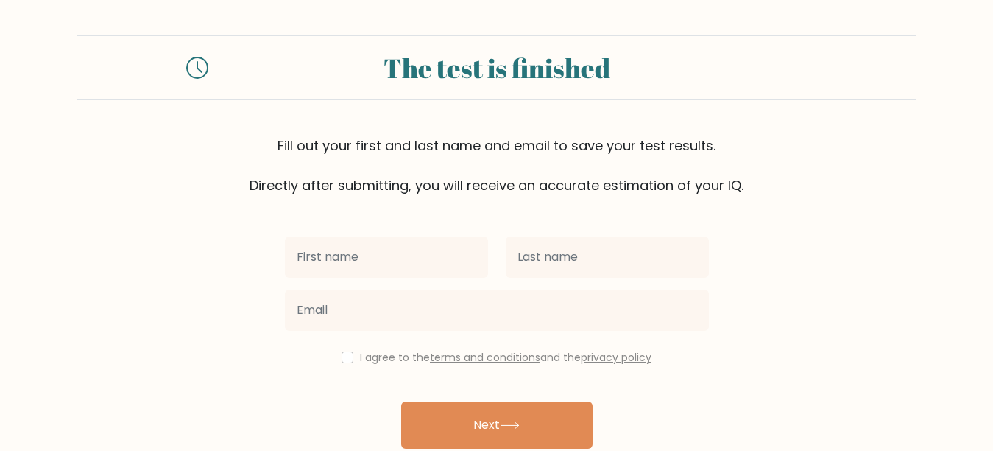
click at [442, 266] on input "text" at bounding box center [386, 256] width 203 height 41
type input "oruc"
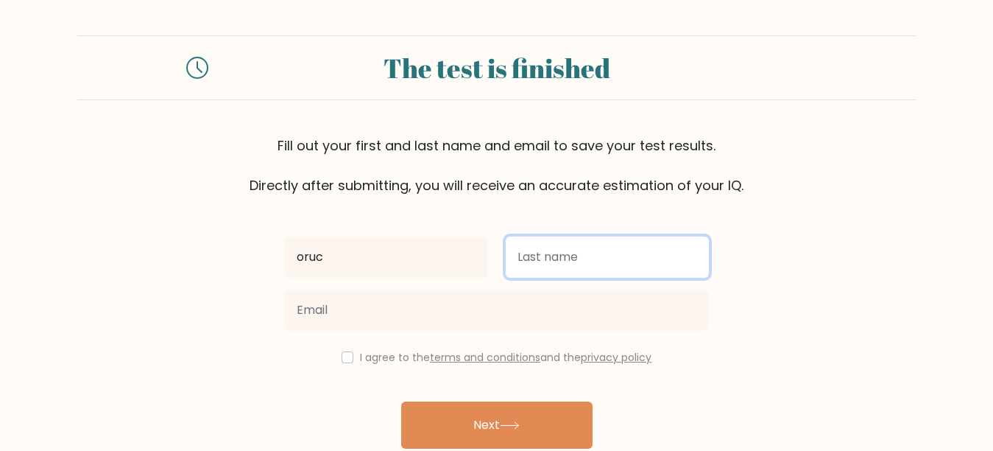
click at [596, 246] on input "text" at bounding box center [607, 256] width 203 height 41
type input "sa"
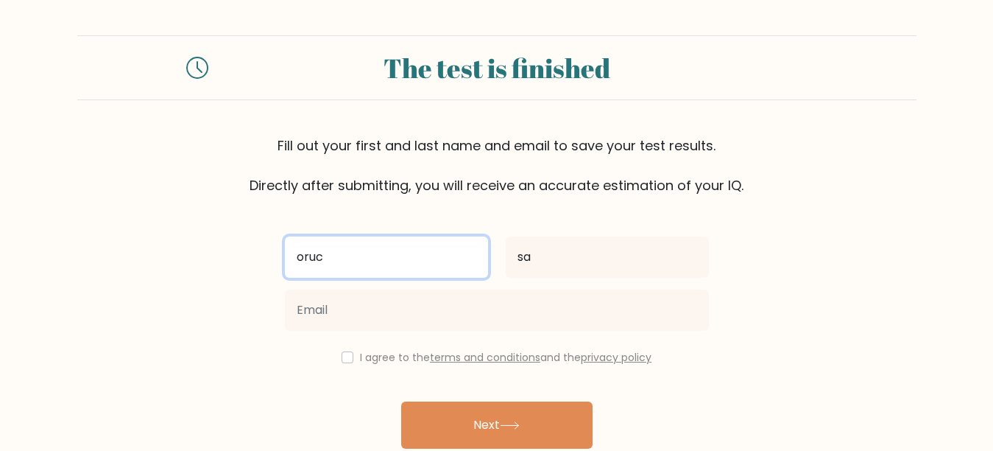
click at [355, 240] on input "oruc" at bounding box center [386, 256] width 203 height 41
type input "o"
type input "arooj"
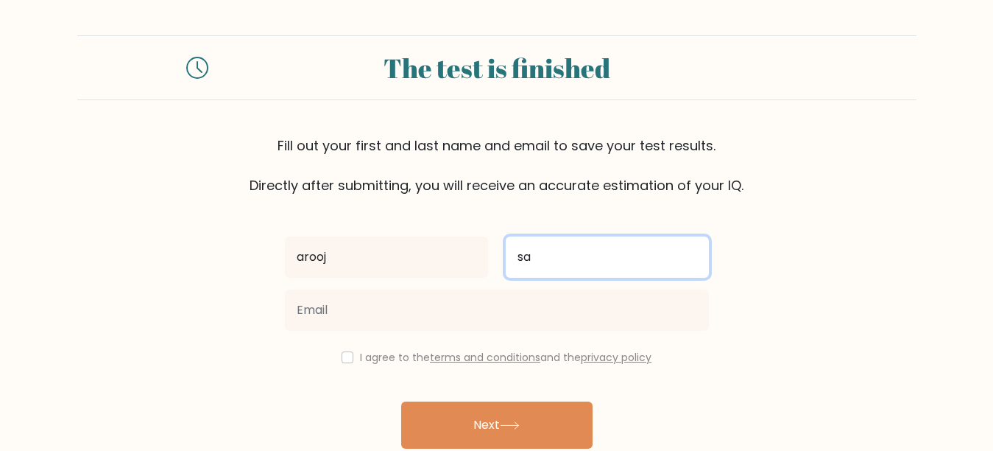
click at [544, 259] on input "sa" at bounding box center [607, 256] width 203 height 41
type input "saleem"
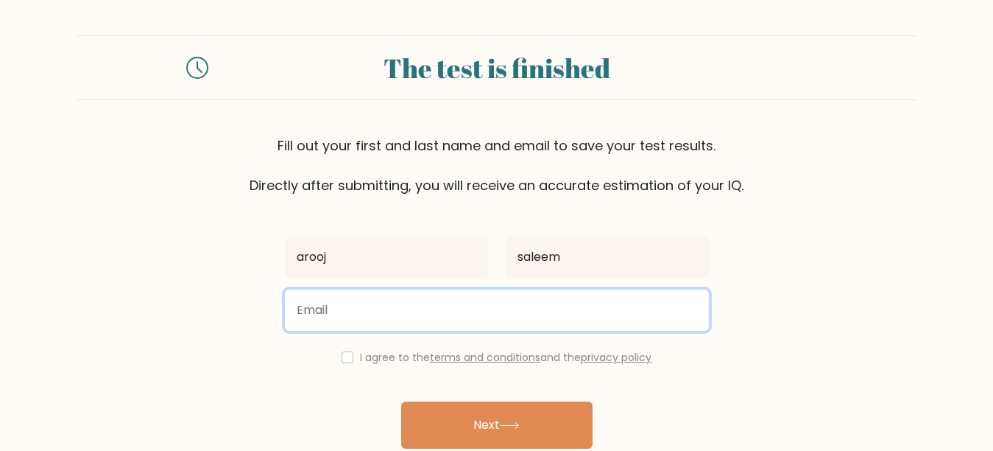
click at [359, 320] on input "email" at bounding box center [497, 309] width 424 height 41
type input "aroojsaleem700@gamil.com"
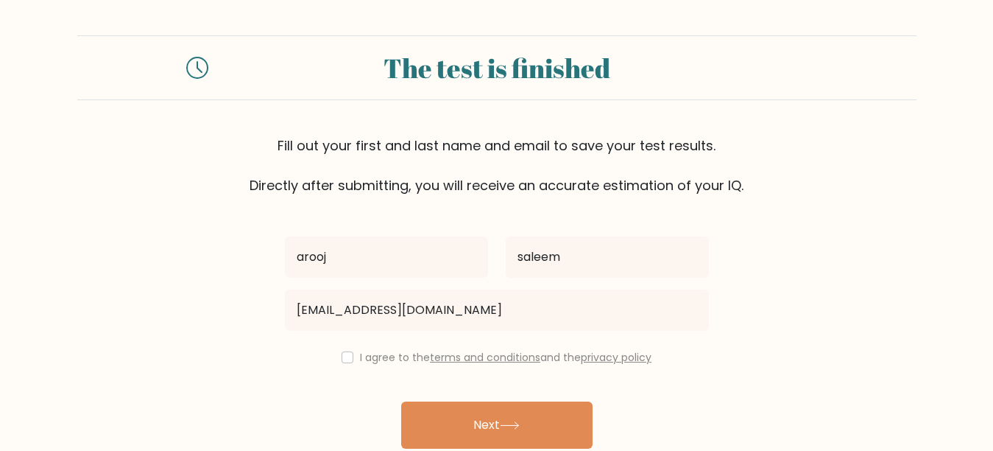
click at [350, 356] on div "I agree to the terms and conditions and the privacy policy" at bounding box center [497, 357] width 442 height 18
click at [342, 357] on input "checkbox" at bounding box center [348, 357] width 12 height 12
checkbox input "true"
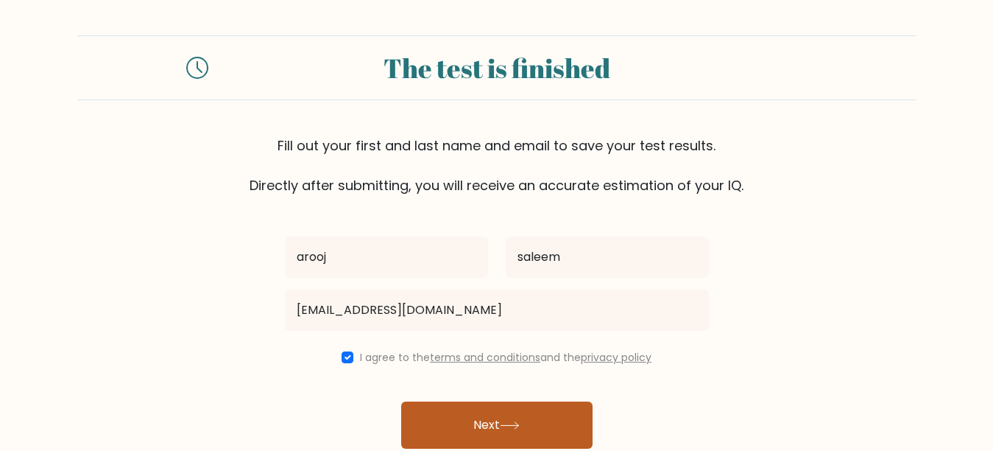
click at [496, 427] on button "Next" at bounding box center [496, 424] width 191 height 47
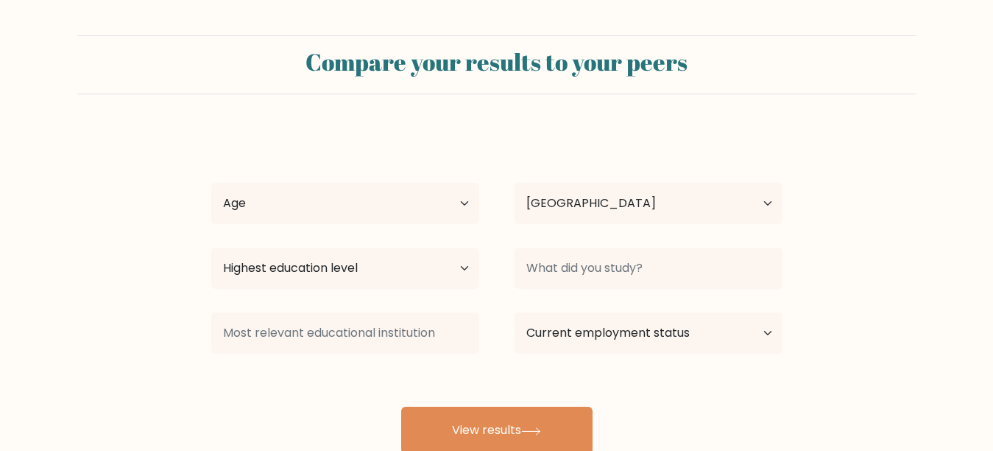
select select "PK"
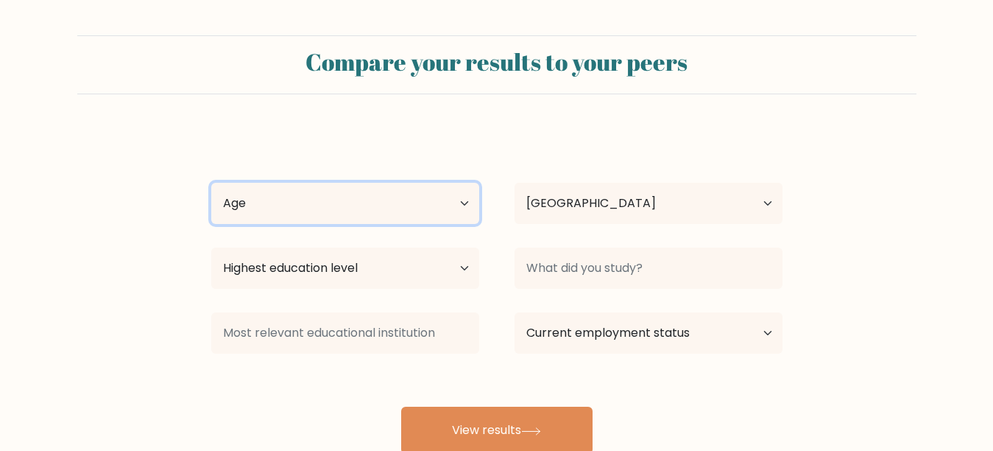
click at [470, 192] on select "Age Under [DEMOGRAPHIC_DATA] [DEMOGRAPHIC_DATA] [DEMOGRAPHIC_DATA] [DEMOGRAPHIC…" at bounding box center [345, 203] width 268 height 41
select select "18_24"
click at [211, 183] on select "Age Under [DEMOGRAPHIC_DATA] [DEMOGRAPHIC_DATA] [DEMOGRAPHIC_DATA] [DEMOGRAPHIC…" at bounding box center [345, 203] width 268 height 41
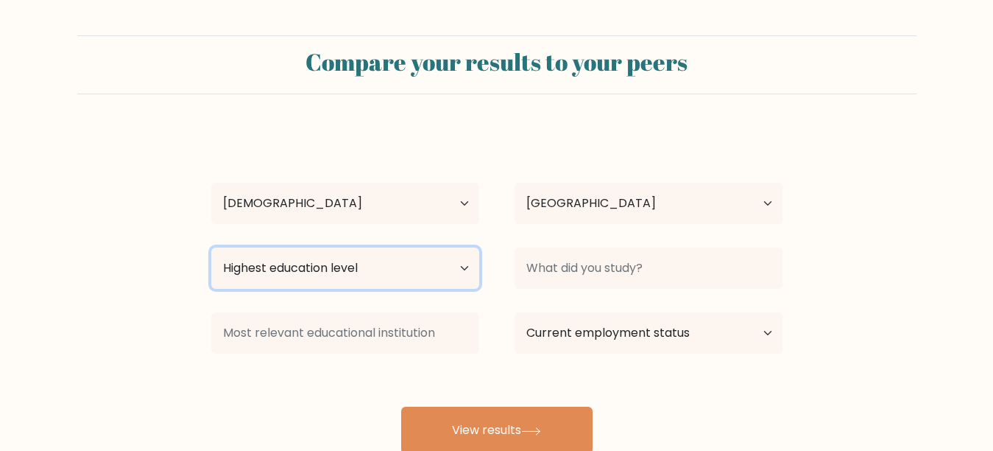
click at [461, 268] on select "Highest education level No schooling Primary Lower Secondary Upper Secondary Oc…" at bounding box center [345, 267] width 268 height 41
click at [502, 289] on div at bounding box center [648, 268] width 303 height 53
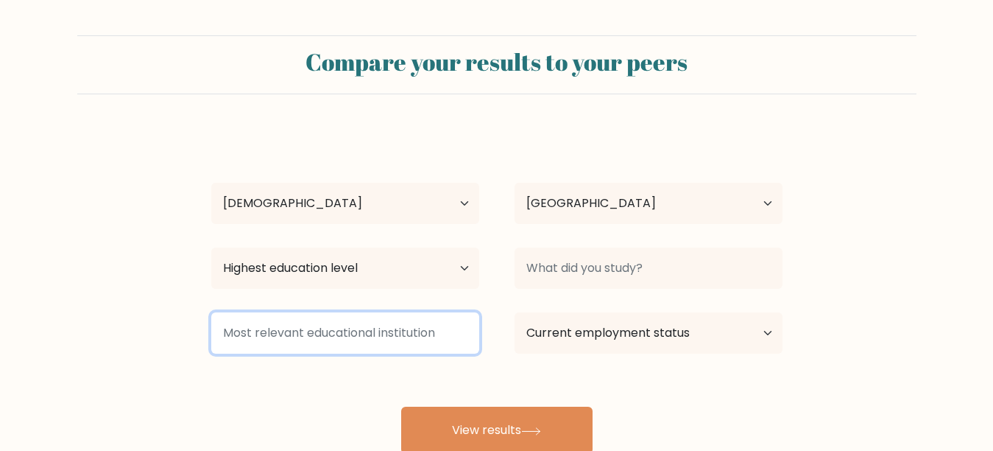
click at [459, 320] on input at bounding box center [345, 332] width 268 height 41
type input "c"
click at [273, 337] on input "icma" at bounding box center [345, 332] width 268 height 41
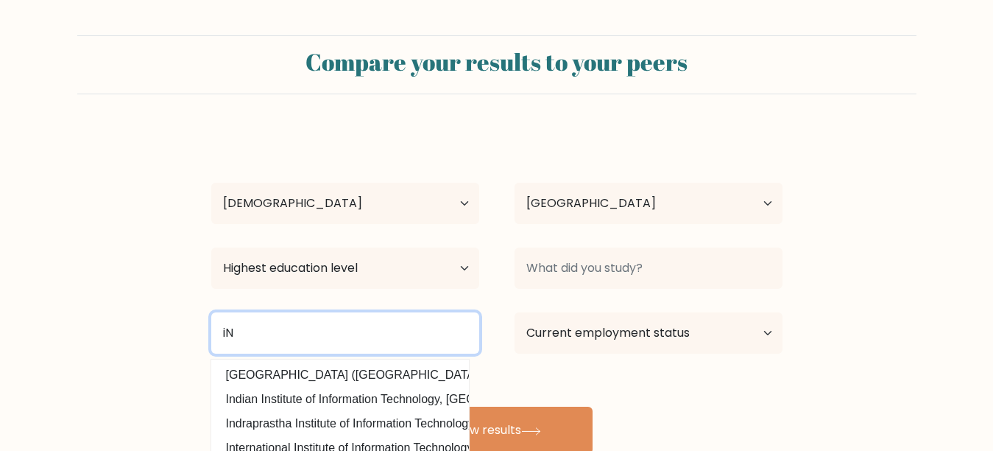
click at [265, 327] on input "iN" at bounding box center [345, 332] width 268 height 41
type input "i"
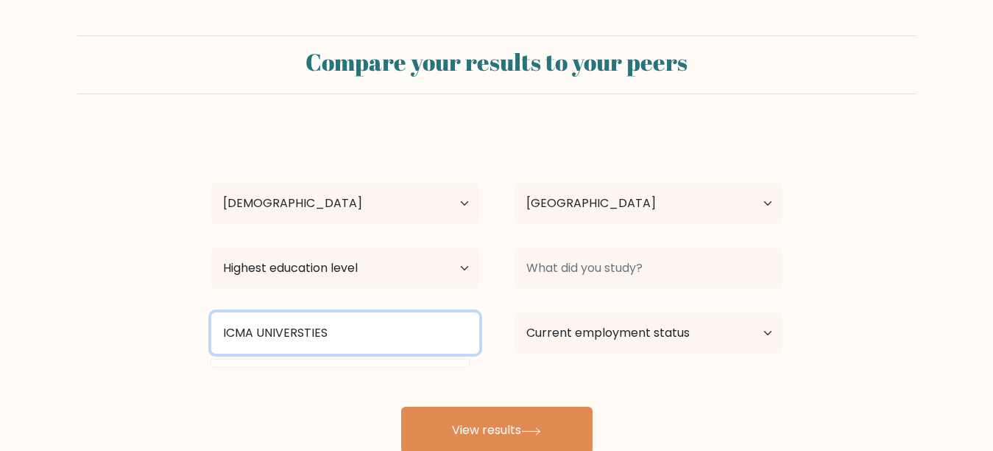
type input "ICMA UNIVERSTIES"
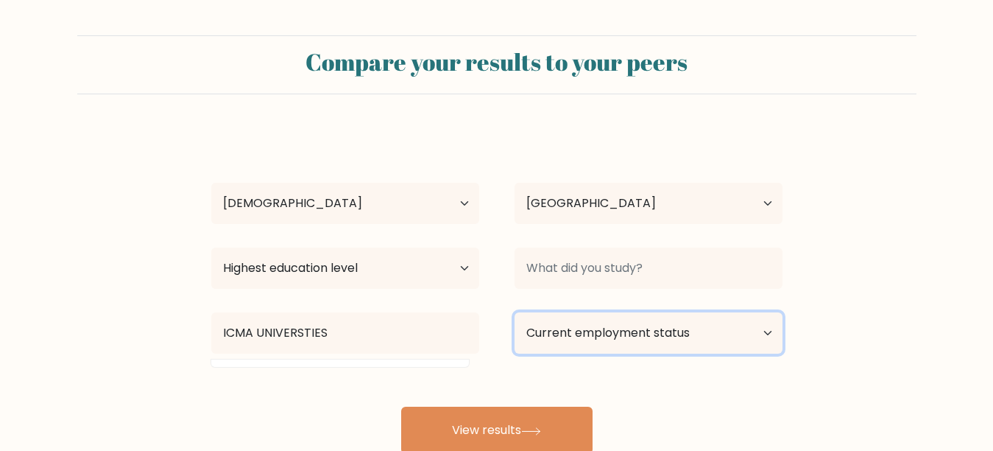
click at [608, 325] on select "Current employment status Employed Student Retired Other / prefer not to answer" at bounding box center [649, 332] width 268 height 41
select select "student"
click at [515, 312] on select "Current employment status Employed Student Retired Other / prefer not to answer" at bounding box center [649, 332] width 268 height 41
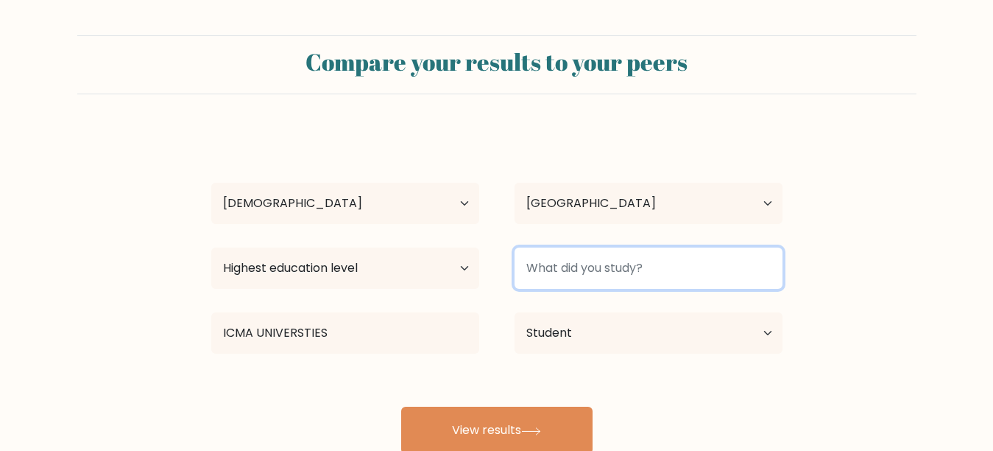
click at [695, 272] on input at bounding box center [649, 267] width 268 height 41
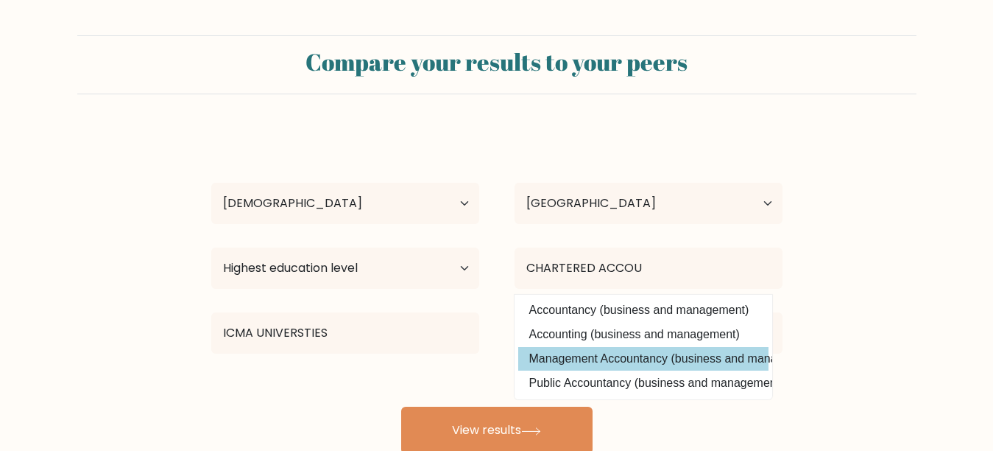
click at [672, 362] on div "[PERSON_NAME] Age Under [DEMOGRAPHIC_DATA] [DEMOGRAPHIC_DATA] [DEMOGRAPHIC_DATA…" at bounding box center [497, 292] width 589 height 324
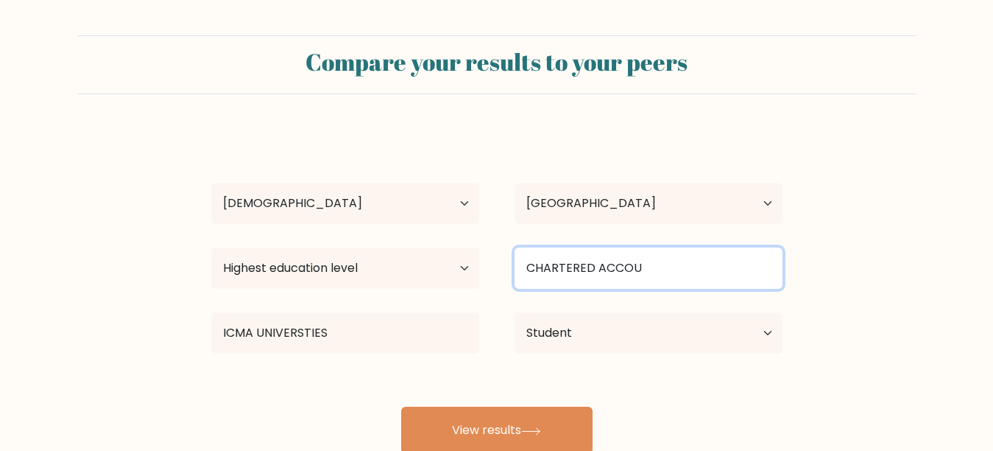
click at [749, 255] on input "CHARTERED ACCOU" at bounding box center [649, 267] width 268 height 41
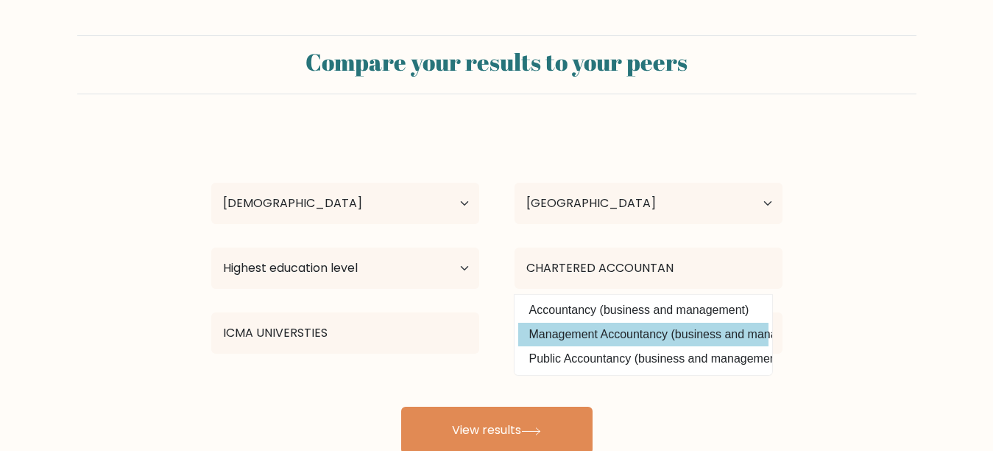
click at [756, 329] on div "[PERSON_NAME] Age Under [DEMOGRAPHIC_DATA] [DEMOGRAPHIC_DATA] [DEMOGRAPHIC_DATA…" at bounding box center [497, 292] width 589 height 324
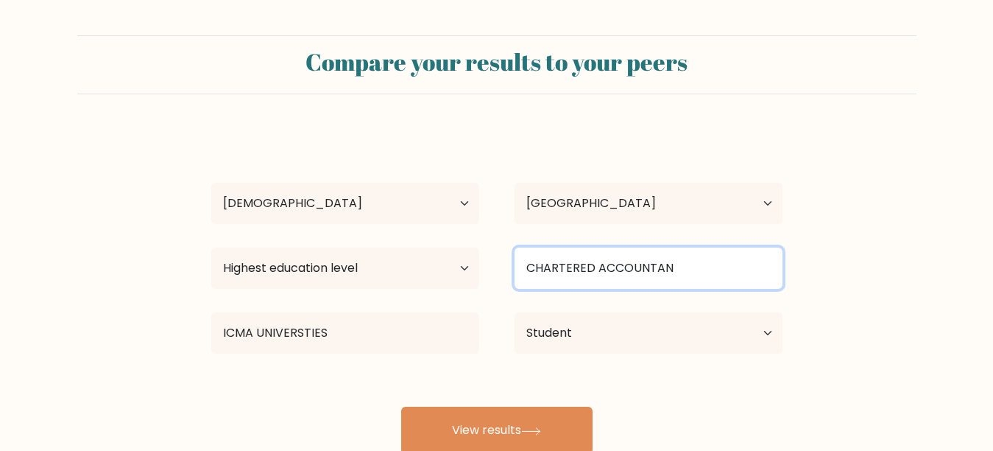
click at [705, 264] on input "CHARTERED ACCOUNTAN" at bounding box center [649, 267] width 268 height 41
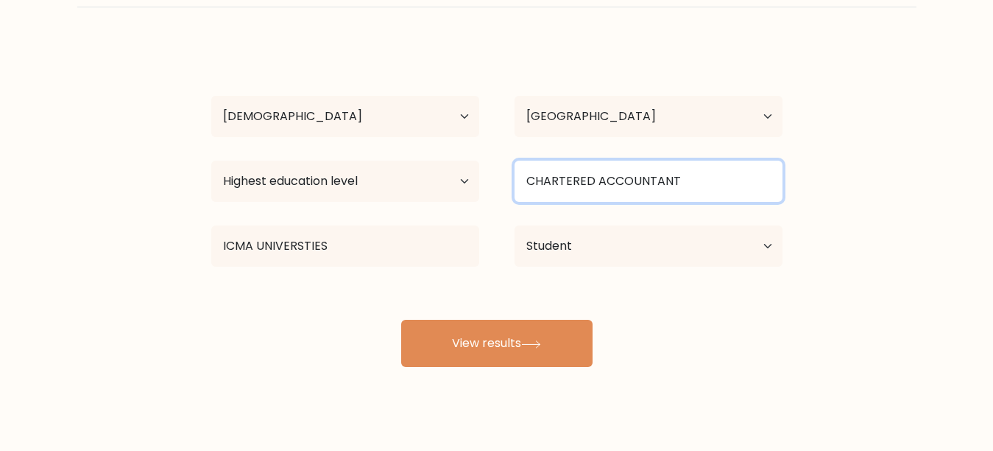
scroll to position [108, 0]
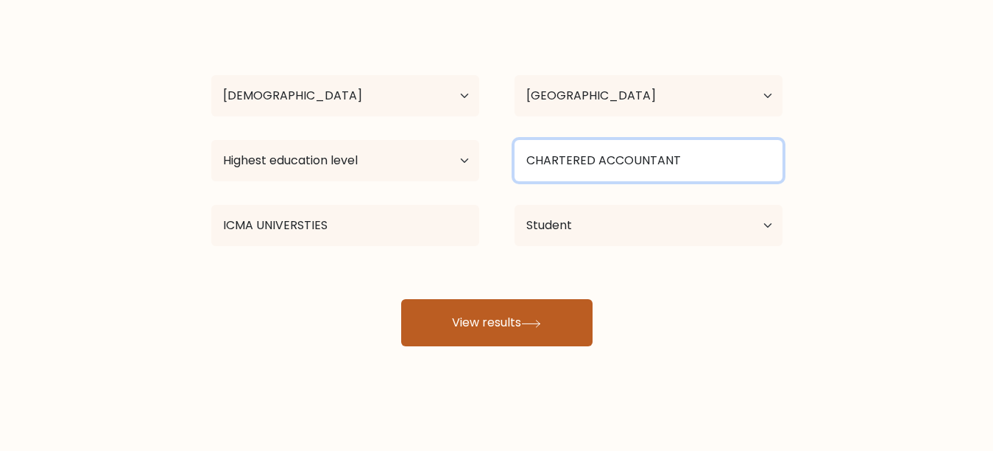
type input "CHARTERED ACCOUNTANT"
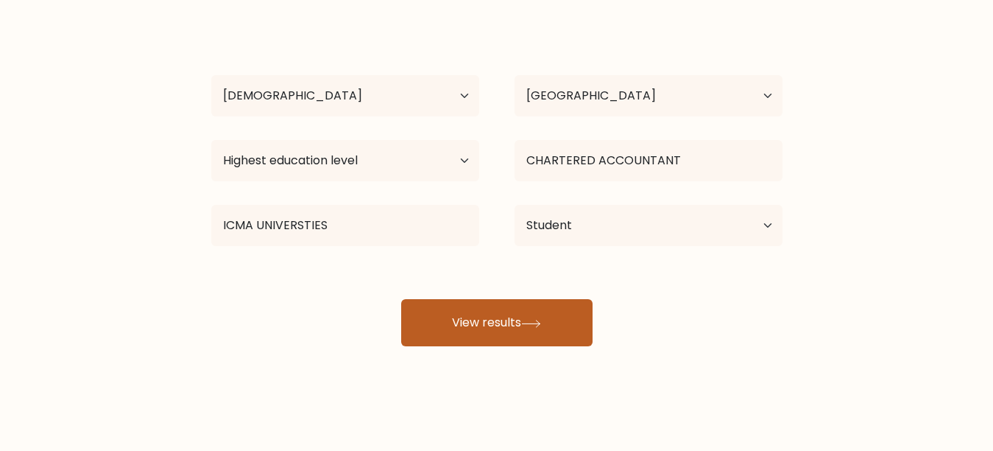
click at [514, 329] on button "View results" at bounding box center [496, 322] width 191 height 47
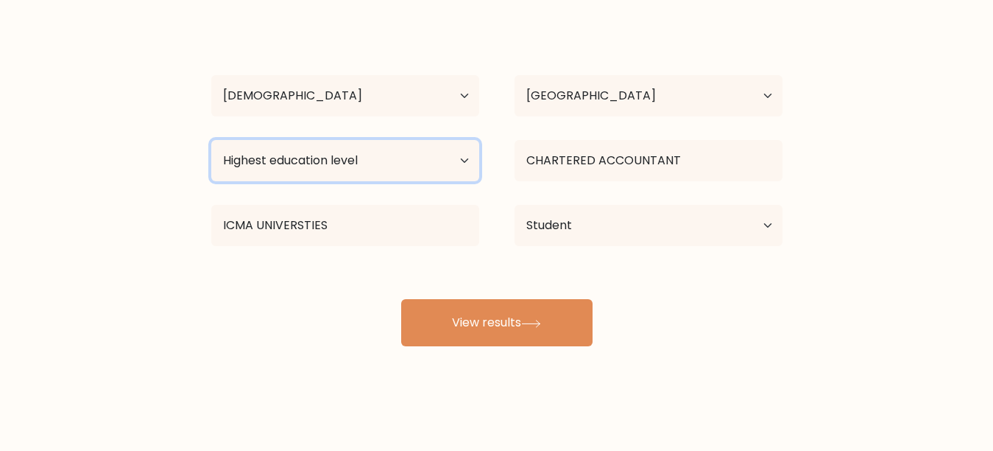
click at [460, 152] on select "Highest education level No schooling Primary Lower Secondary Upper Secondary Oc…" at bounding box center [345, 160] width 268 height 41
select select "bachelors_degree"
click at [211, 140] on select "Highest education level No schooling Primary Lower Secondary Upper Secondary Oc…" at bounding box center [345, 160] width 268 height 41
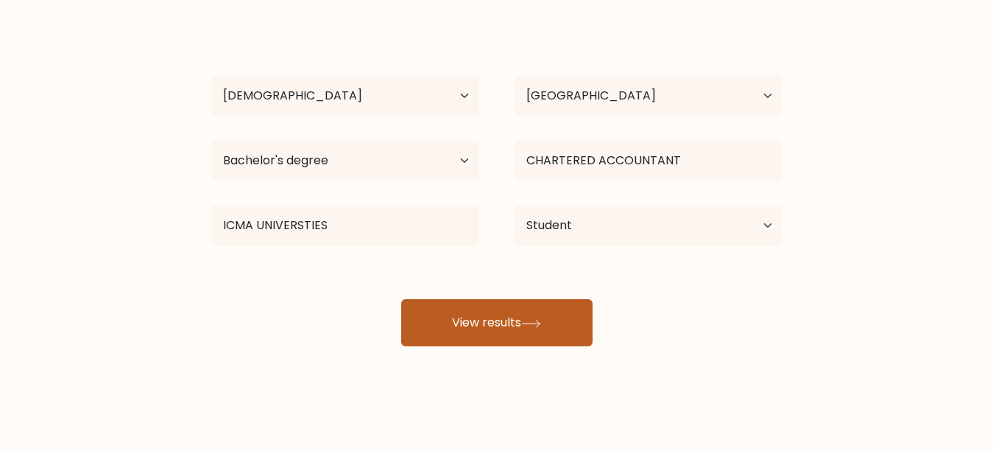
click at [462, 312] on button "View results" at bounding box center [496, 322] width 191 height 47
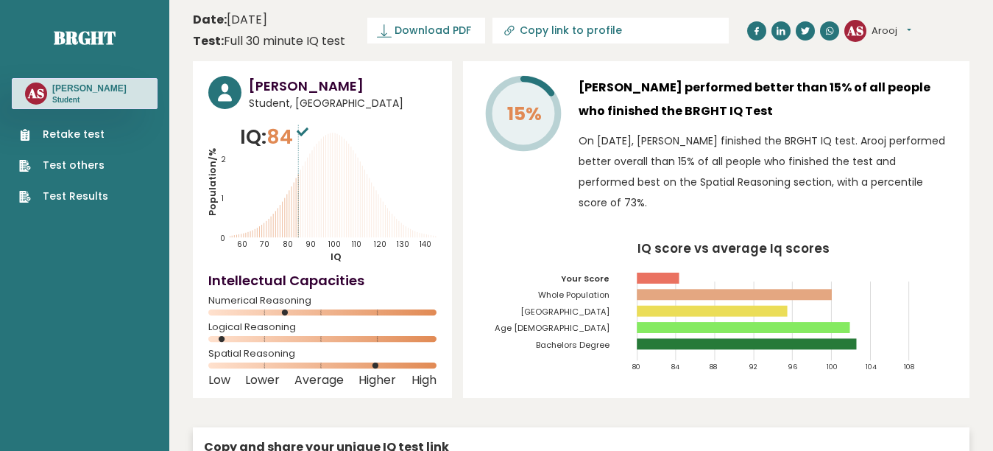
click at [105, 85] on h3 "Arooj Saleem" at bounding box center [89, 88] width 74 height 12
click at [102, 92] on h3 "Arooj Saleem" at bounding box center [89, 88] width 74 height 12
click at [37, 96] on text "AS" at bounding box center [35, 93] width 17 height 17
click at [902, 28] on button "Arooj" at bounding box center [892, 31] width 40 height 15
click at [895, 112] on link "Logout" at bounding box center [910, 115] width 75 height 21
